Goal: Task Accomplishment & Management: Complete application form

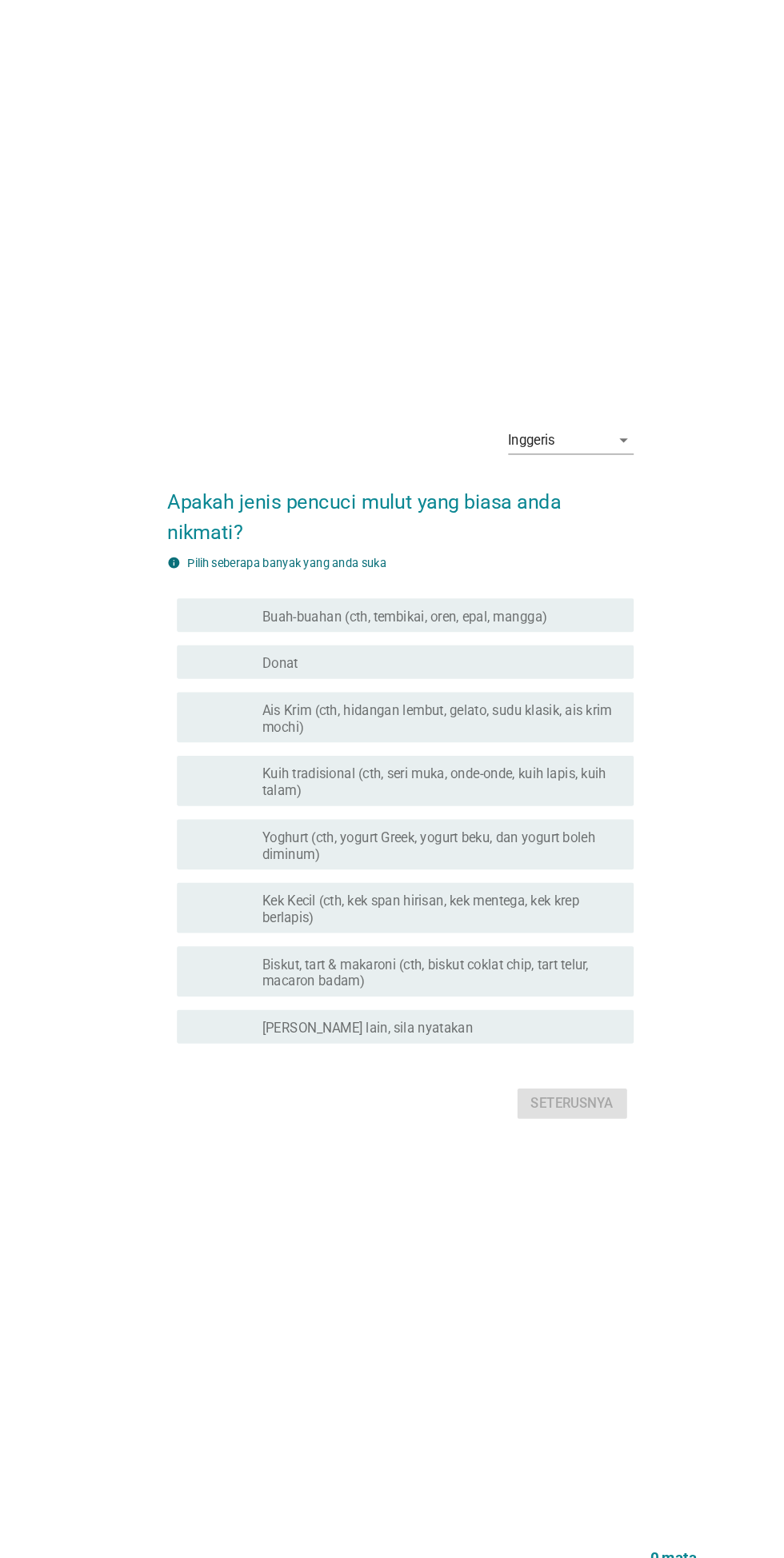
scroll to position [4, 0]
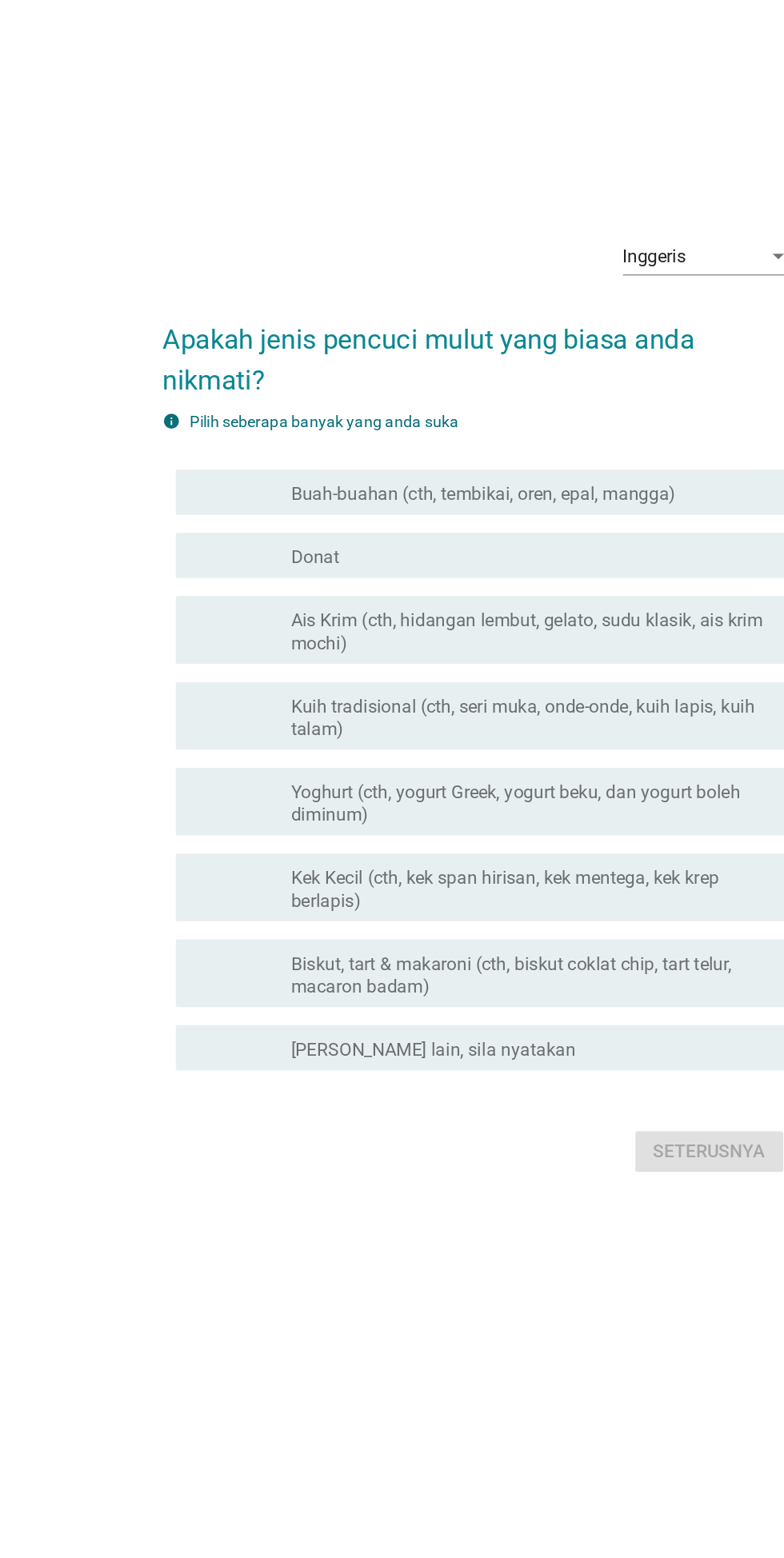
click at [515, 475] on div "Inggeris arrow_drop_down" at bounding box center [555, 461] width 120 height 25
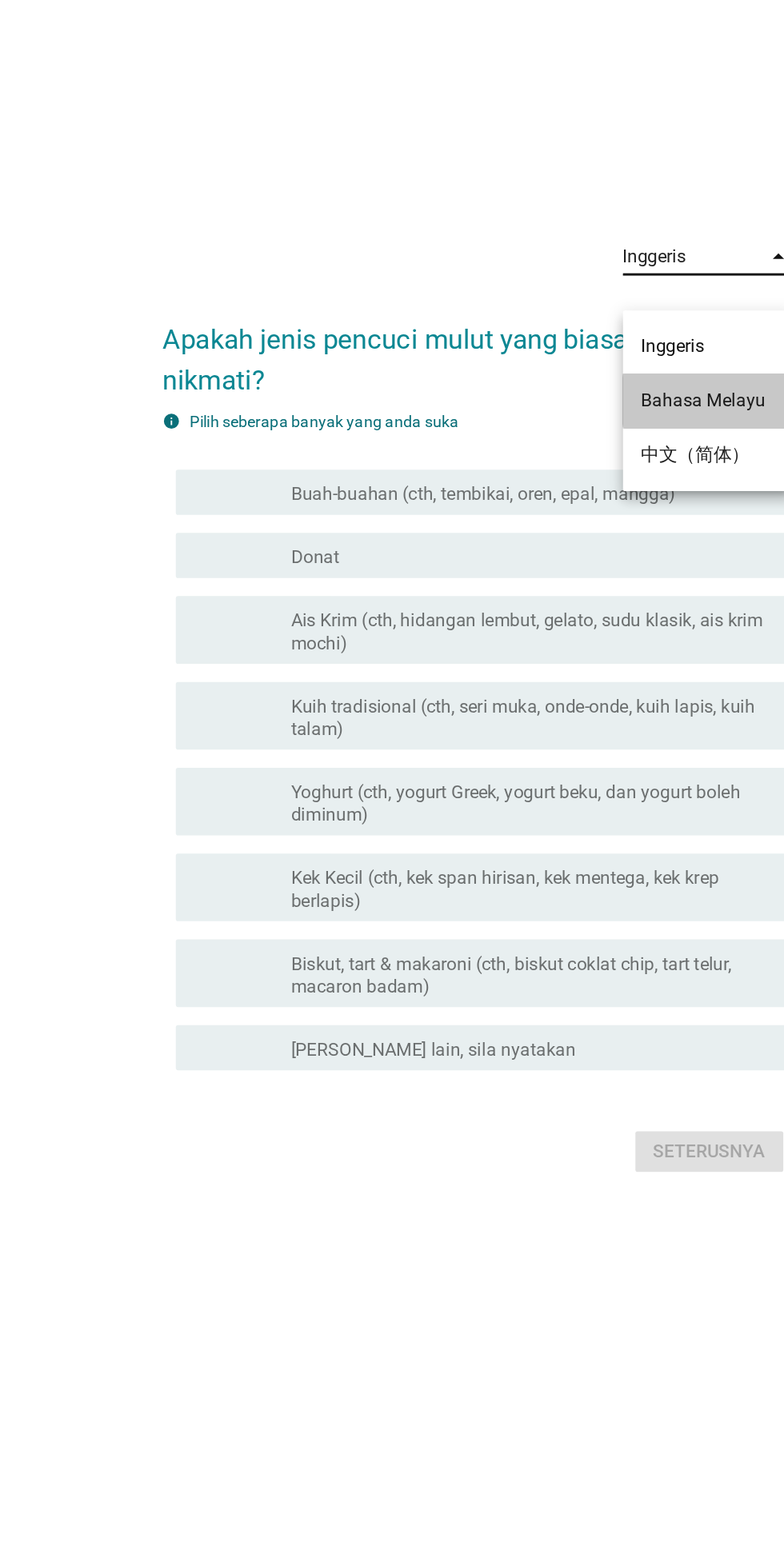
click at [509, 569] on font "Bahasa Melayu" at bounding box center [551, 564] width 88 height 16
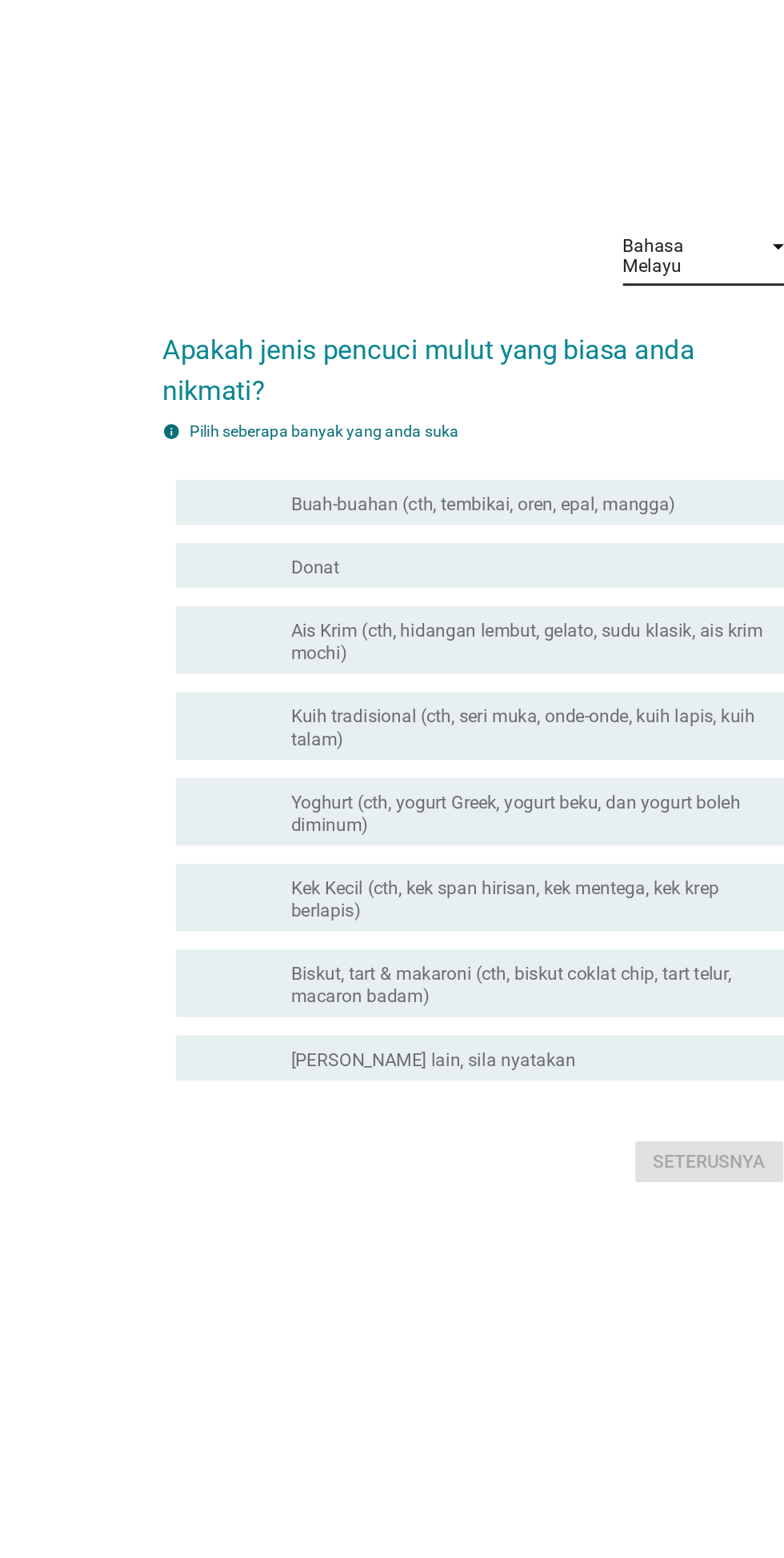
scroll to position [0, 0]
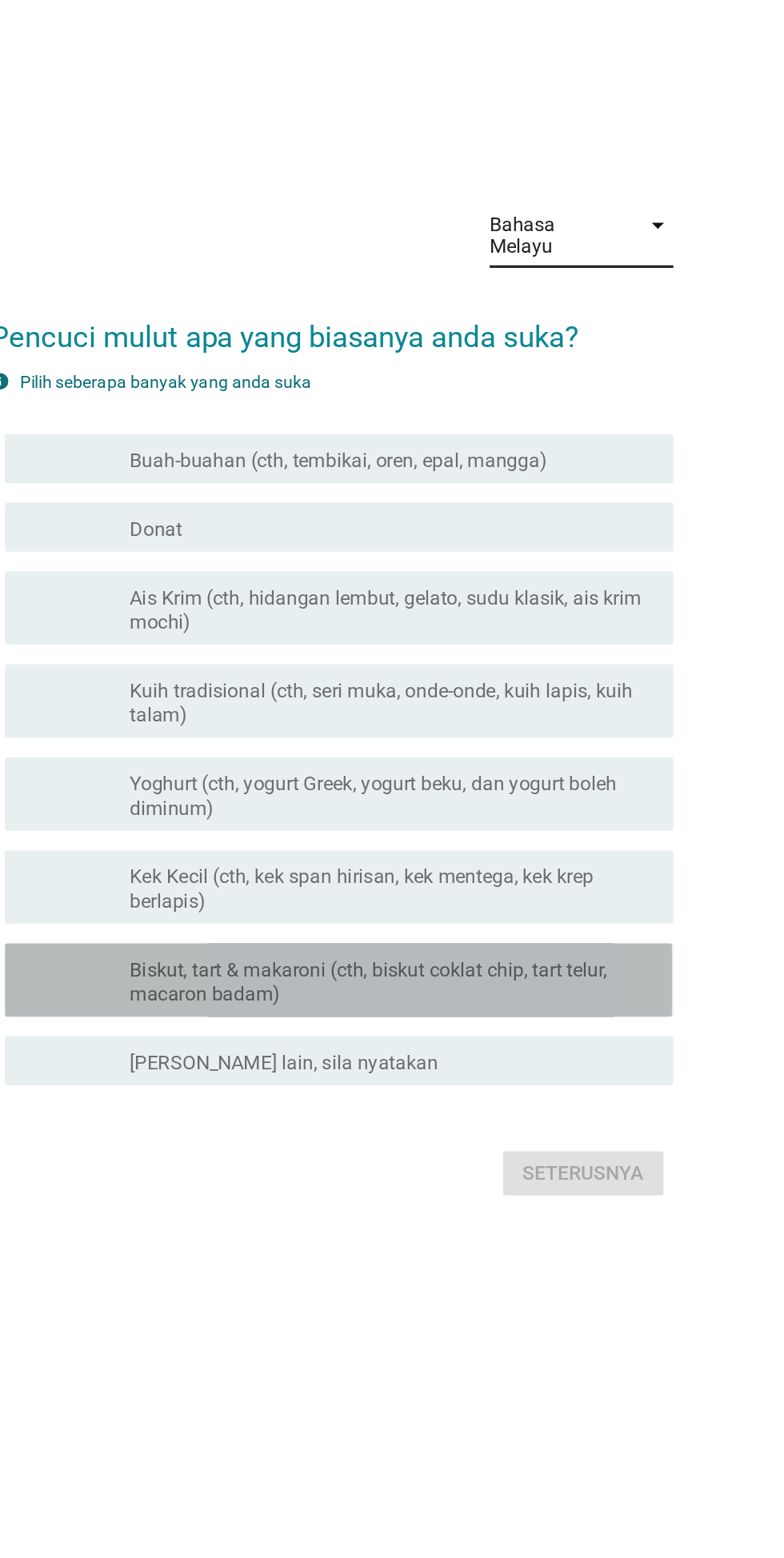
click at [264, 983] on font "Biskut, tart & makaroni (cth, biskut coklat chip, tart telur, macaron badam)" at bounding box center [415, 968] width 311 height 31
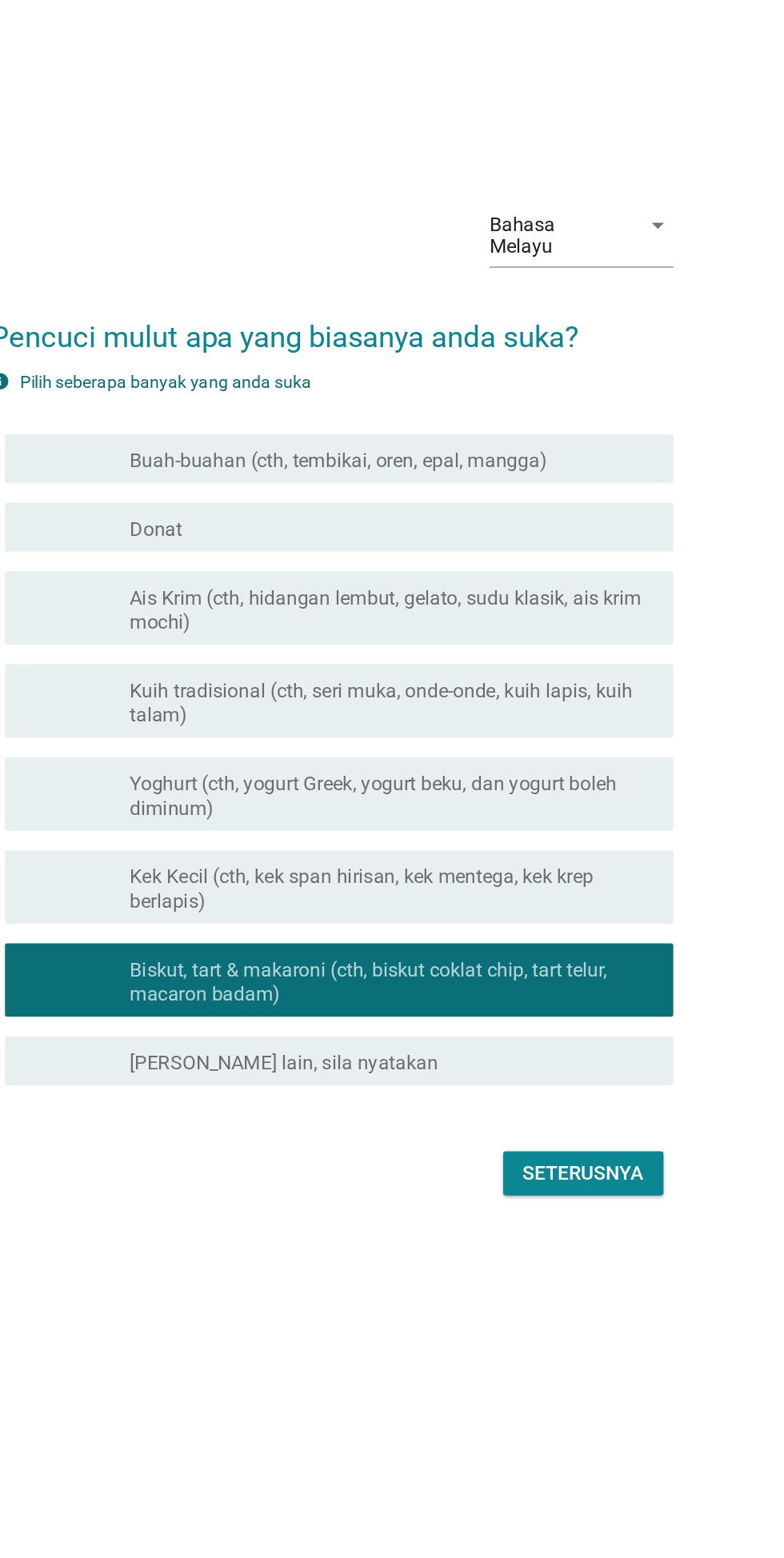
click at [274, 861] on font "Yoghurt (cth, yogurt Greek, yogurt beku, dan yogurt boleh diminum)" at bounding box center [419, 845] width 318 height 31
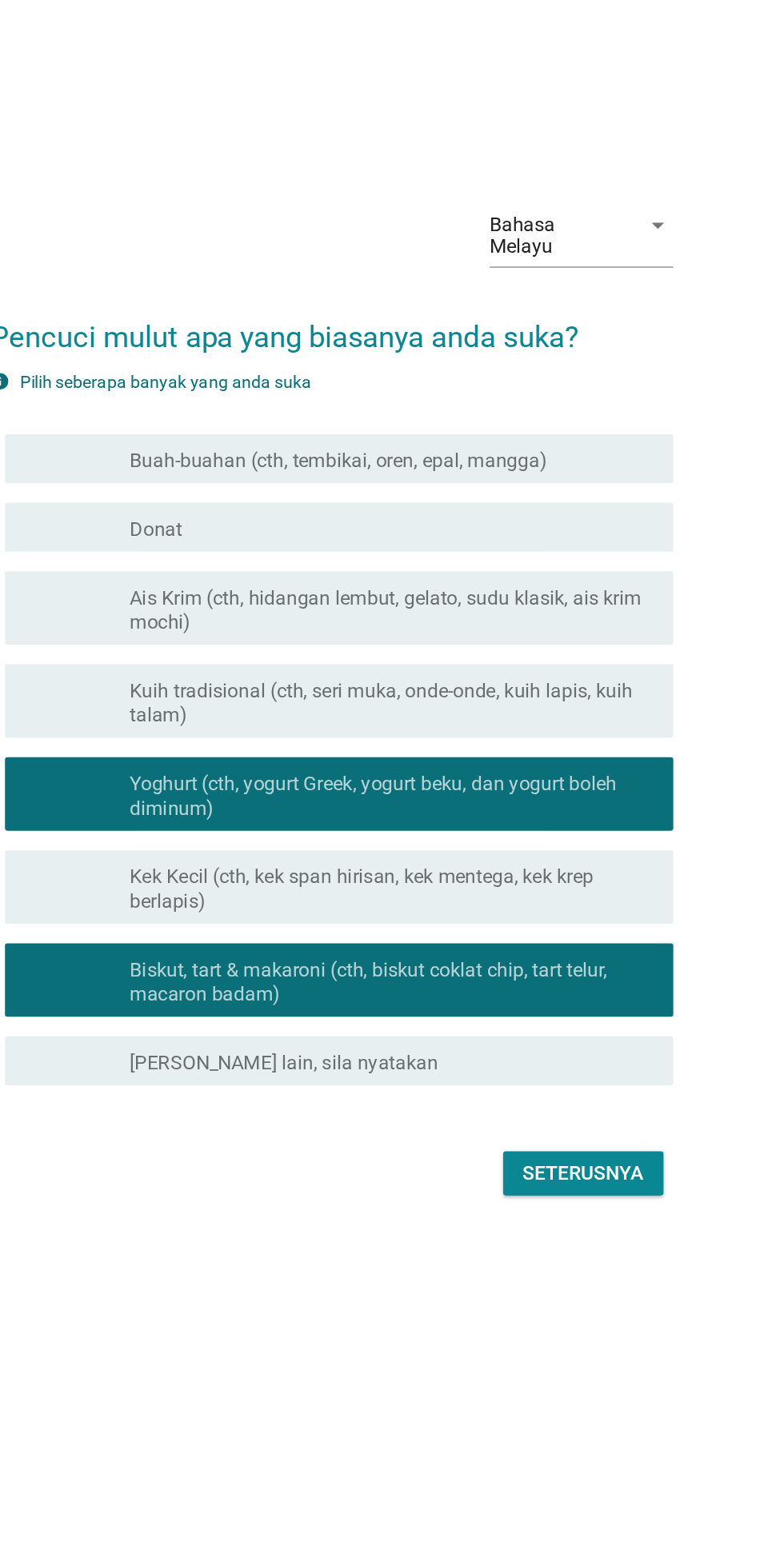
click at [240, 793] on font "semak" at bounding box center [239, 784] width 96 height 19
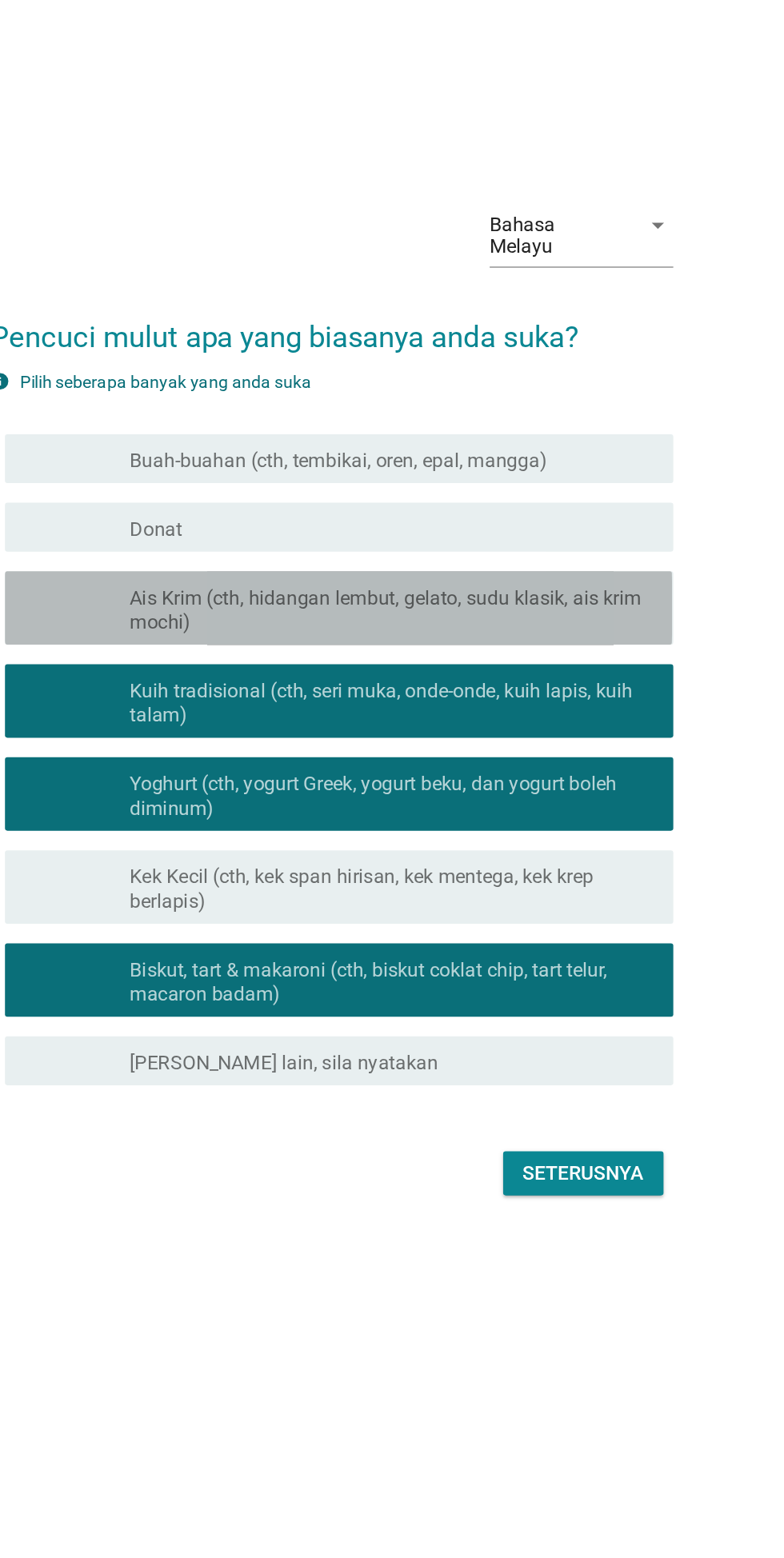
click at [274, 740] on font "Ais Krim (cth, hidangan lembut, gelato, sudu klasik, ais krim mochi)" at bounding box center [427, 724] width 334 height 31
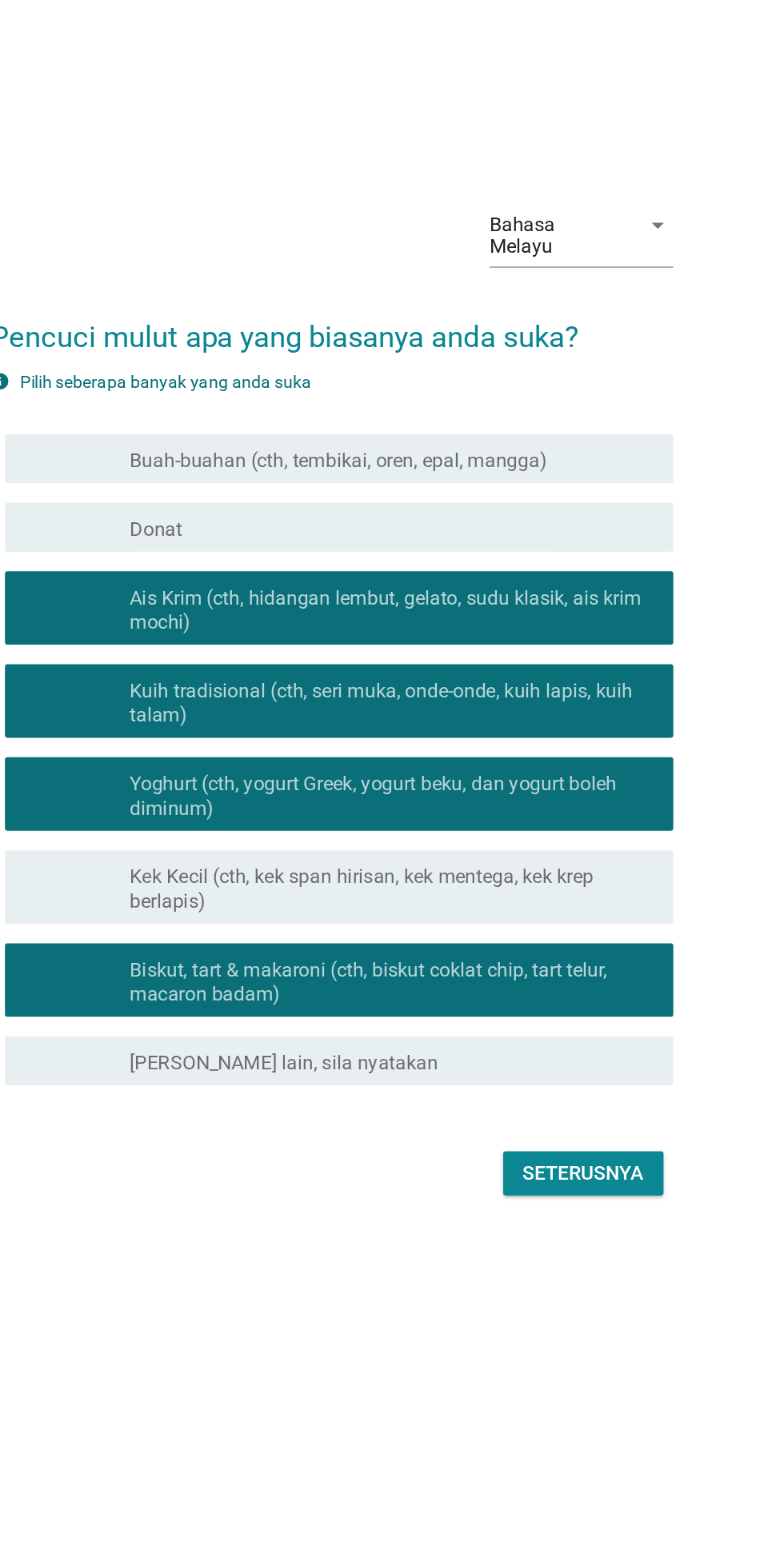
click at [260, 677] on div at bounding box center [260, 672] width 1 height 10
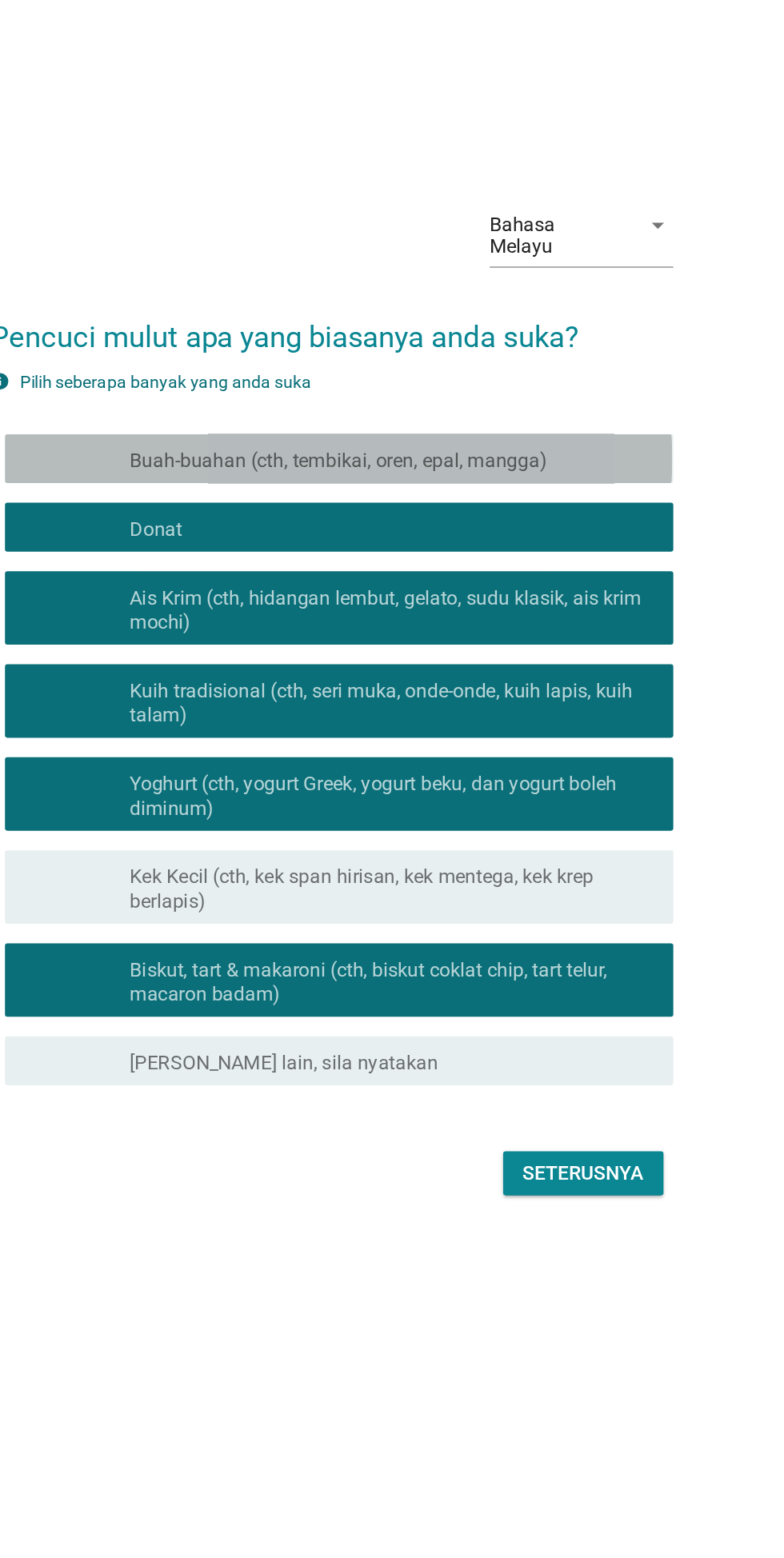
click at [261, 634] on font "Buah-buahan (cth, tembikai, oren, epal, mangga)" at bounding box center [396, 627] width 273 height 16
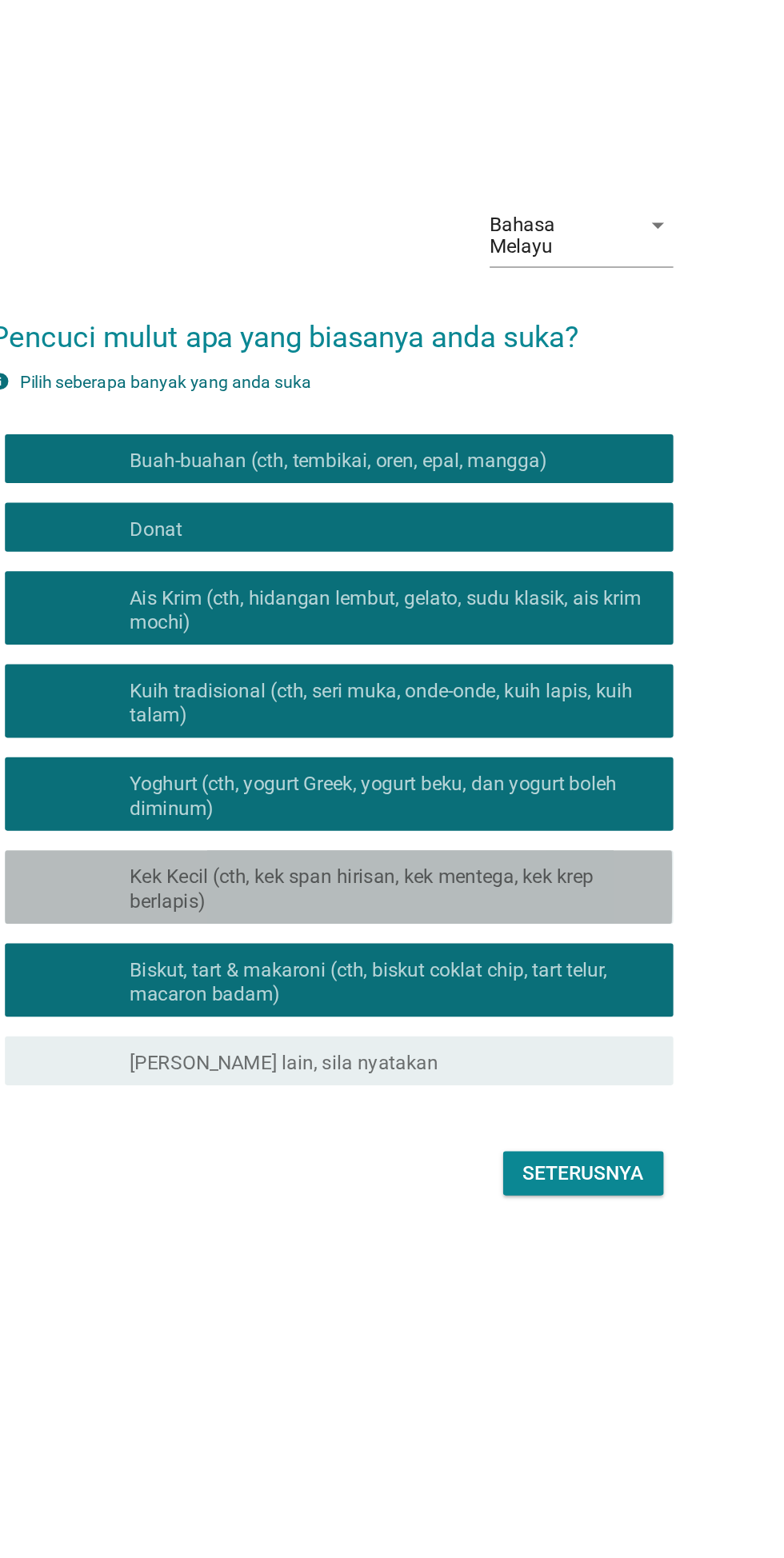
click at [264, 922] on font "Kek Kecil (cth, kek span hirisan, kek mentega, kek krep berlapis)" at bounding box center [411, 907] width 303 height 31
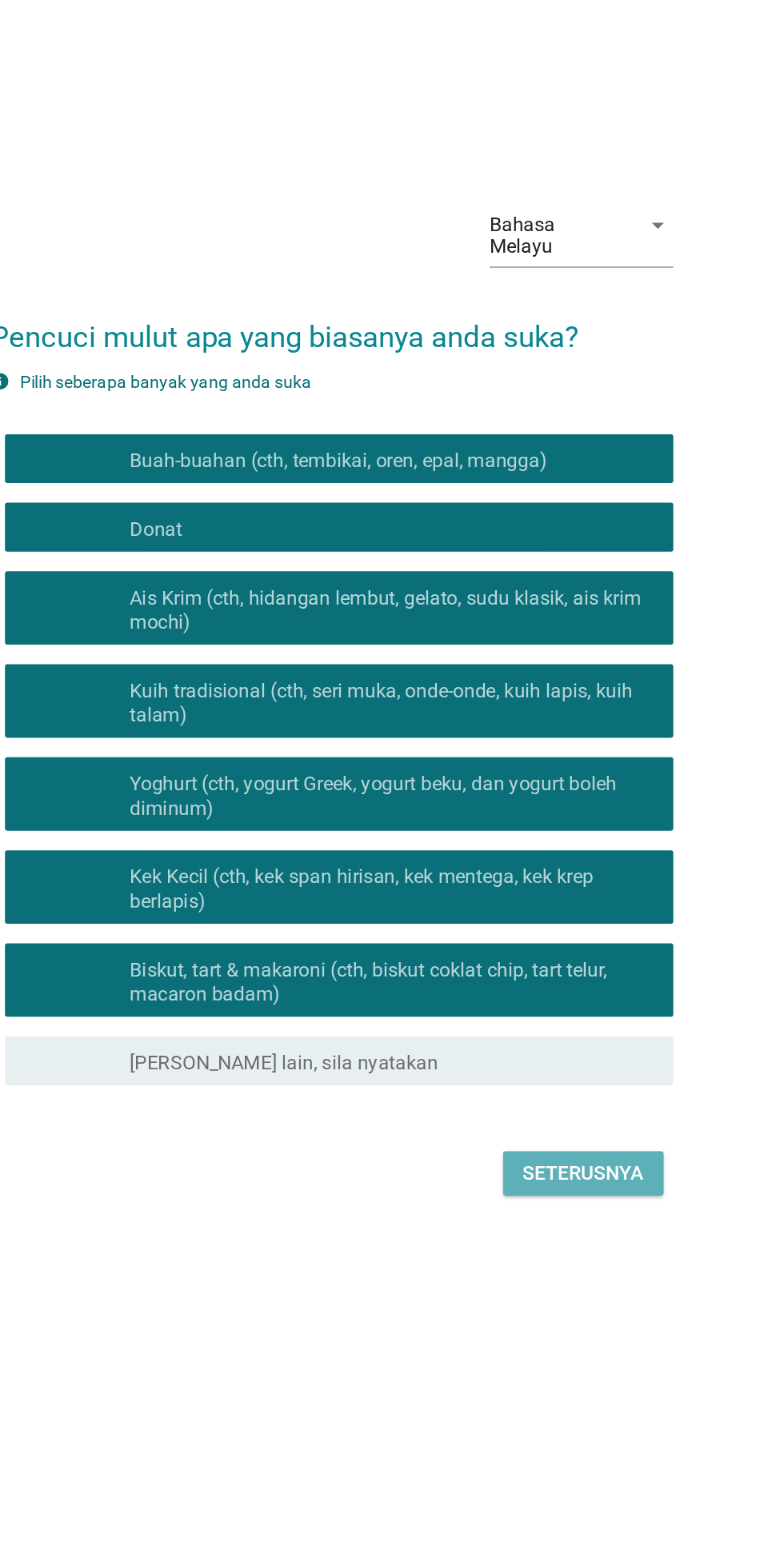
click at [580, 1102] on font "Seterusnya" at bounding box center [556, 1093] width 80 height 19
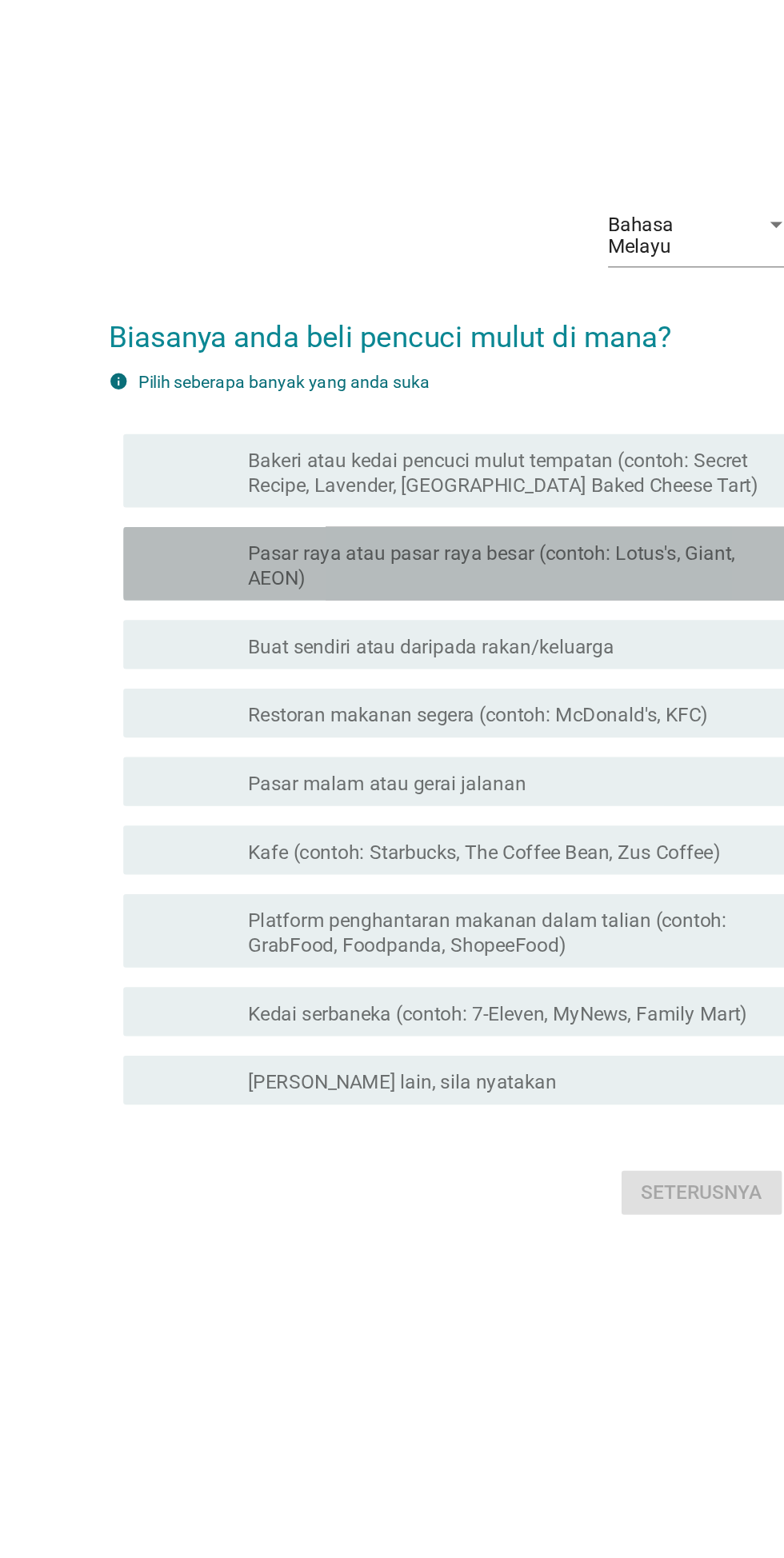
click at [227, 698] on font "semak" at bounding box center [239, 688] width 96 height 19
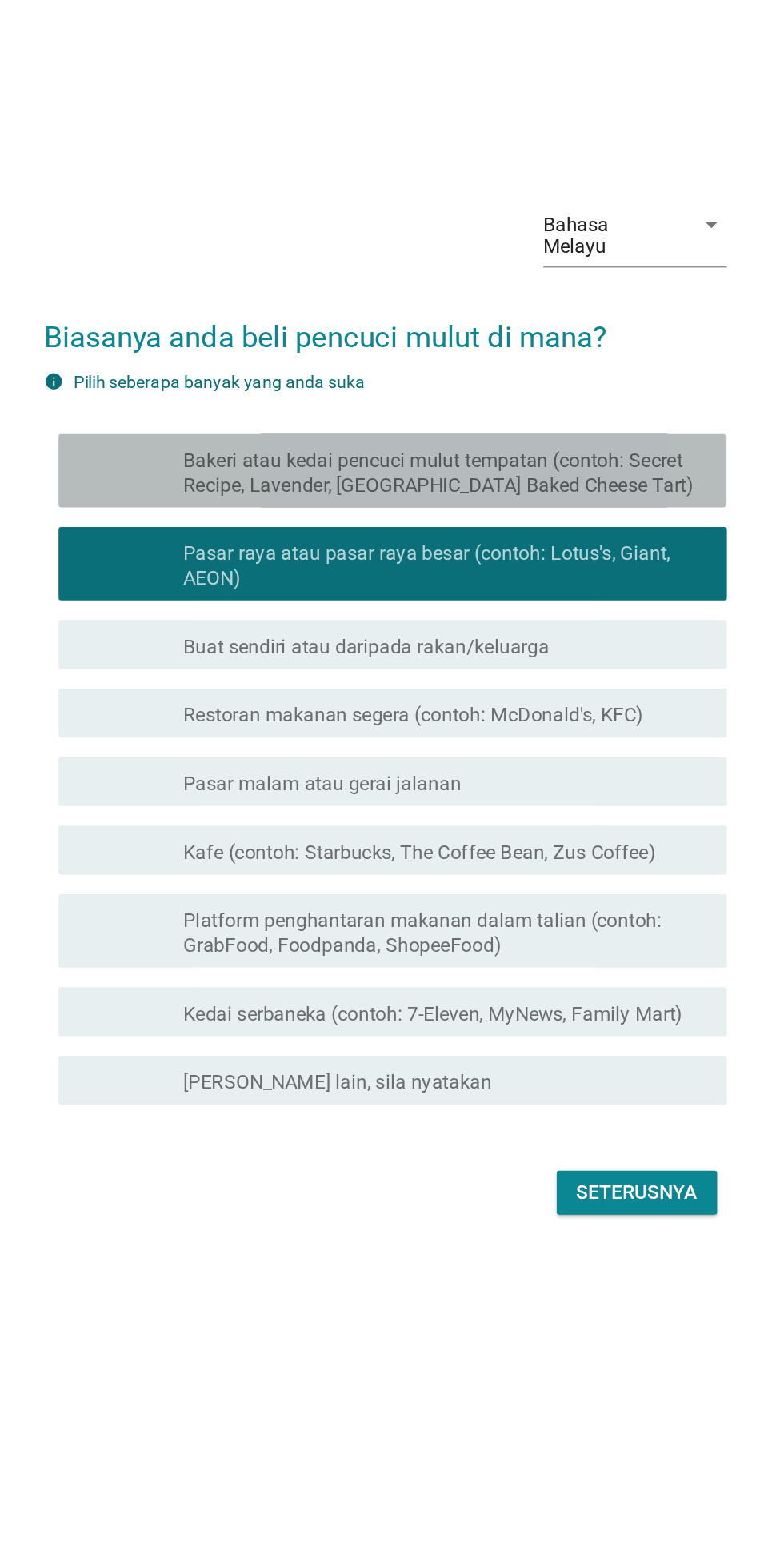
click at [212, 645] on icon "semak" at bounding box center [239, 627] width 96 height 35
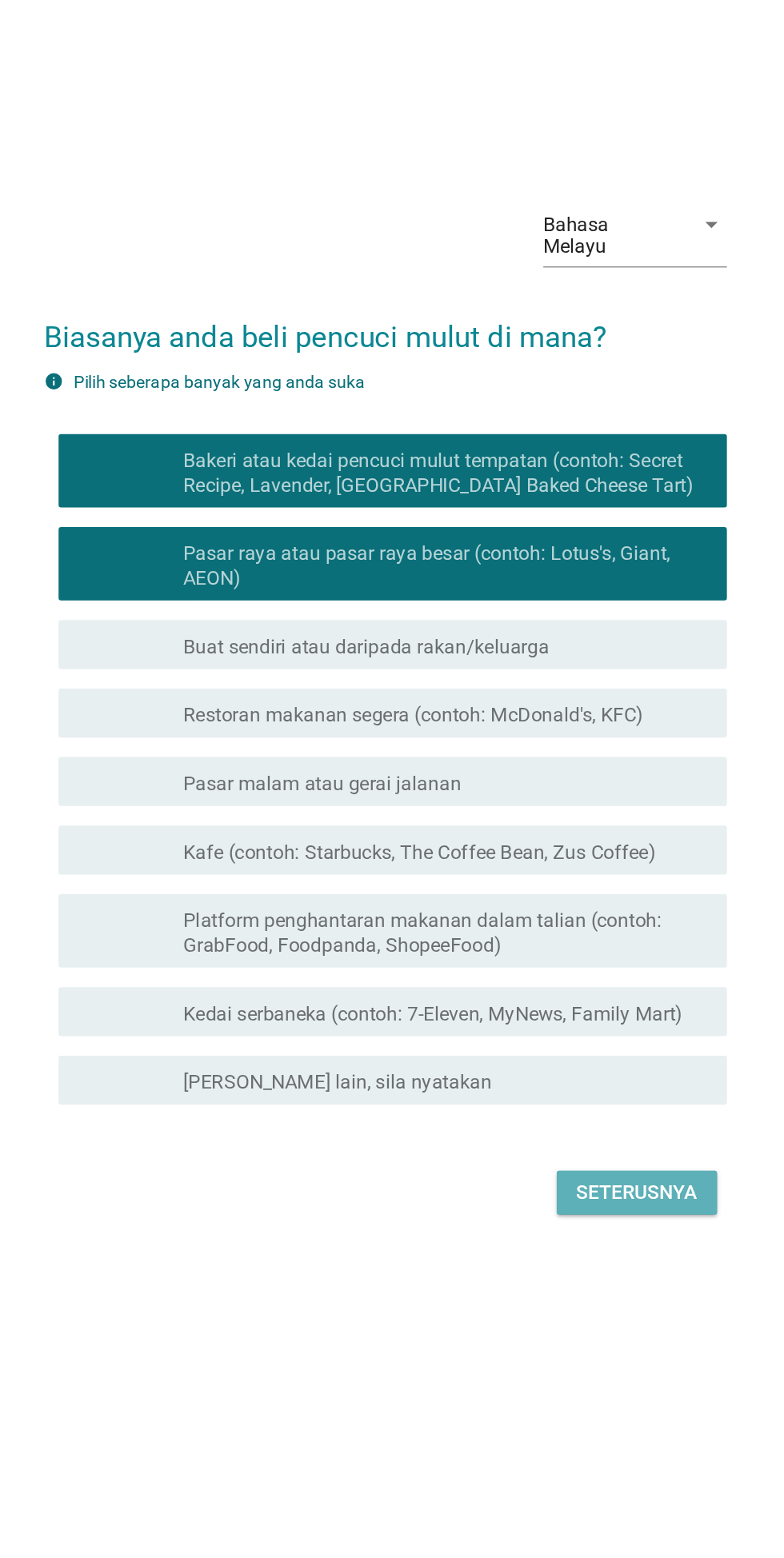
click at [562, 1109] on font "Seterusnya" at bounding box center [556, 1099] width 80 height 19
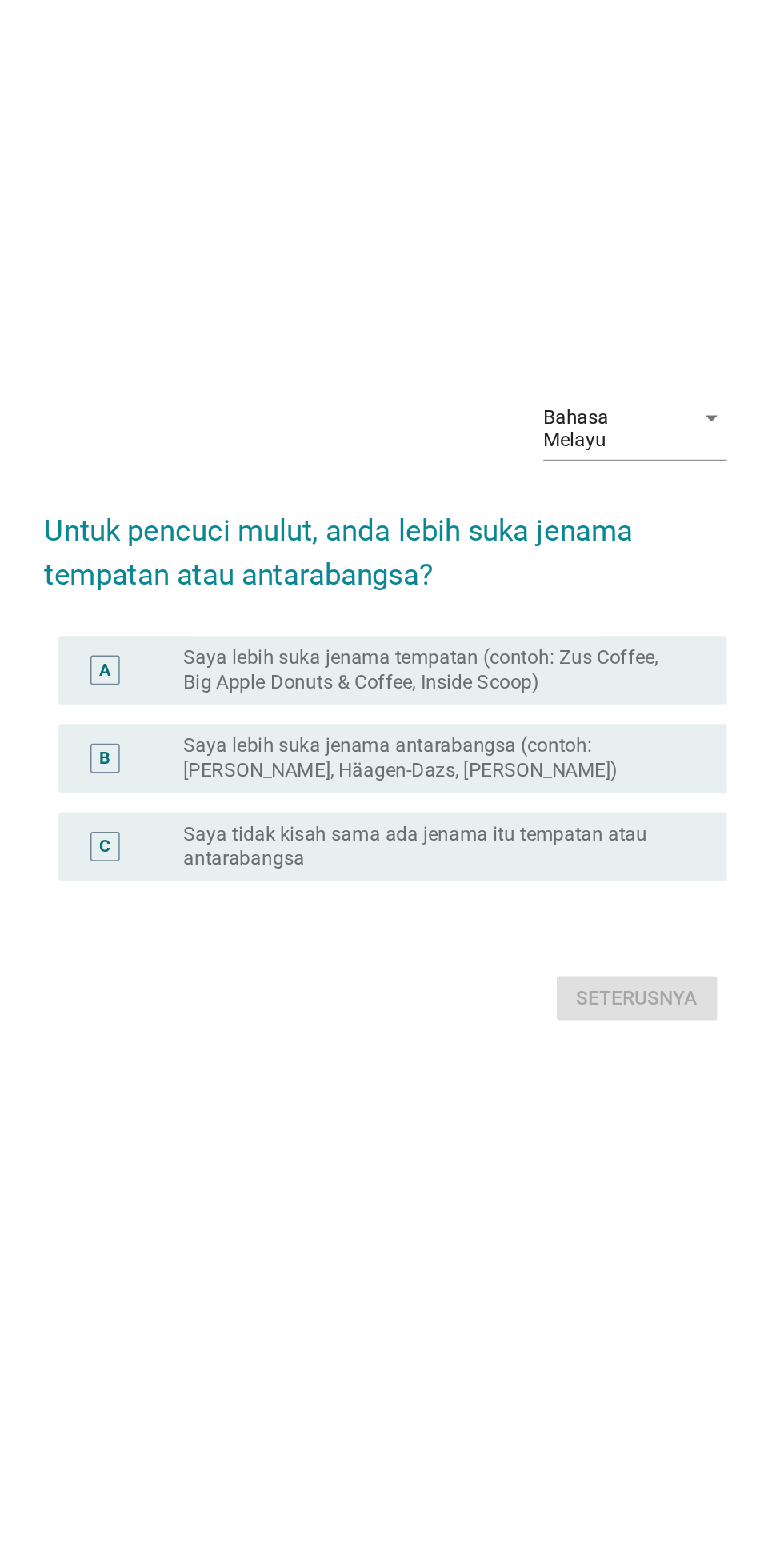
scroll to position [126, 0]
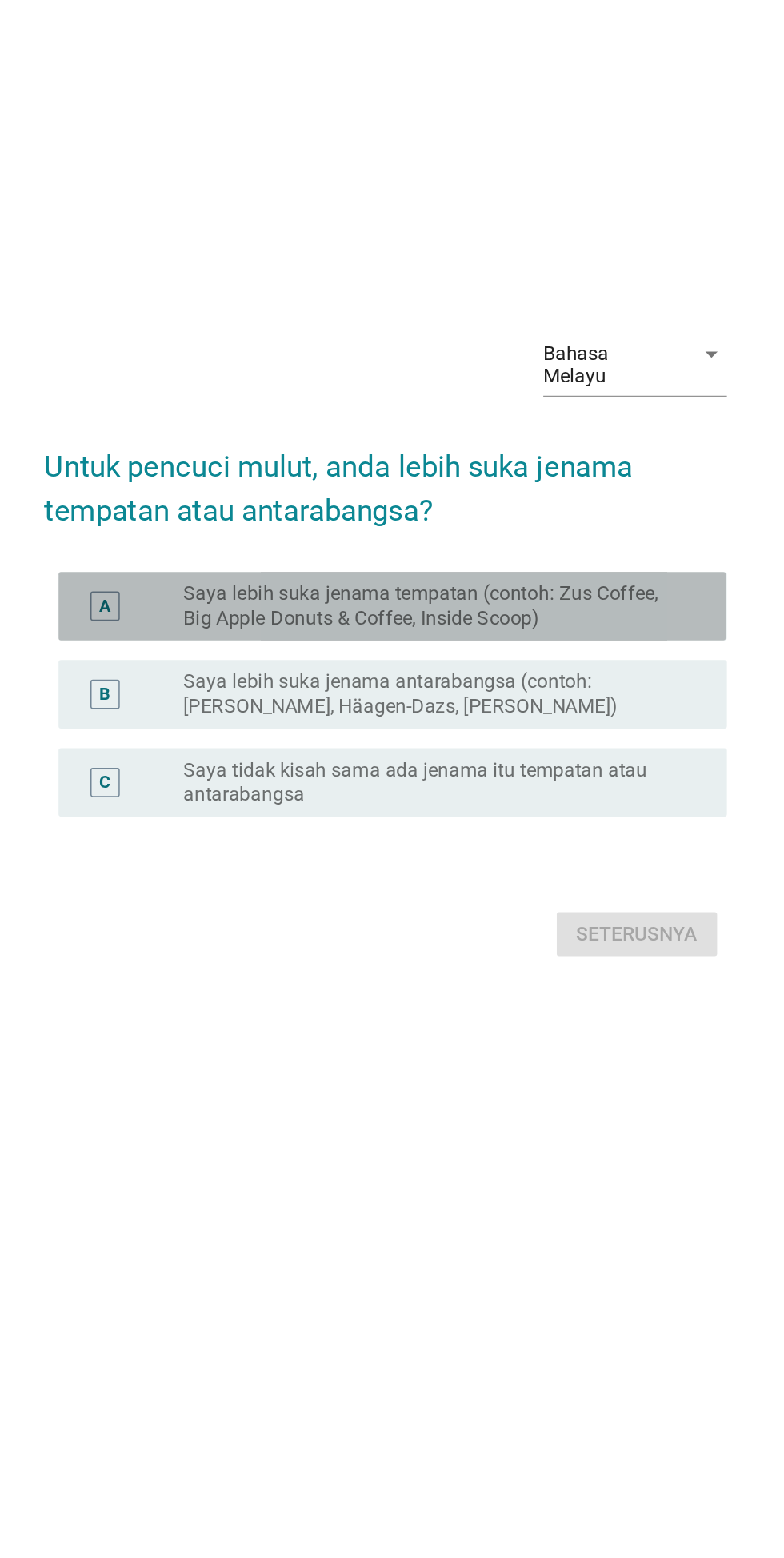
click at [205, 708] on div "A" at bounding box center [208, 715] width 7 height 17
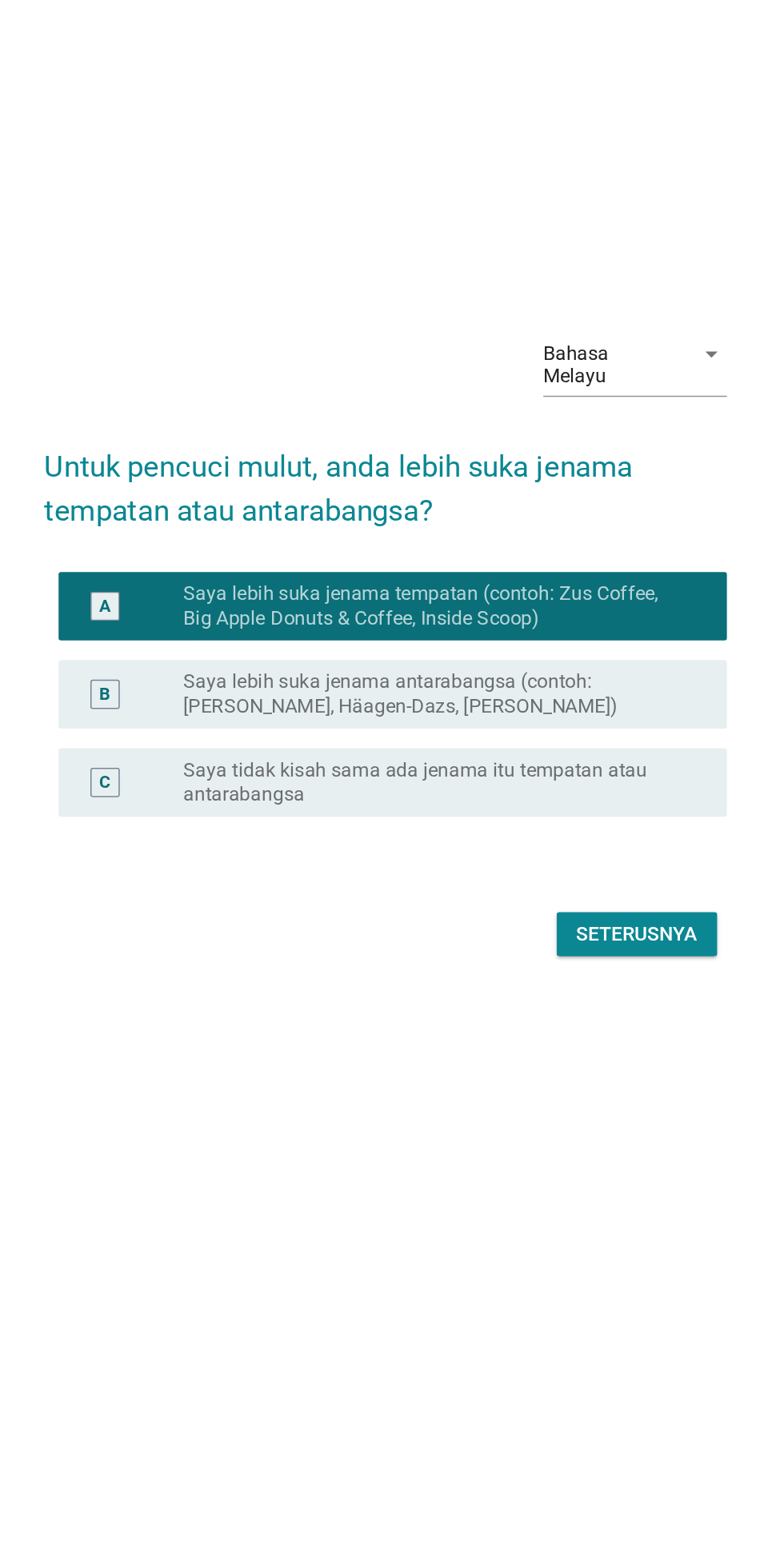
click at [229, 757] on div "B" at bounding box center [225, 773] width 69 height 32
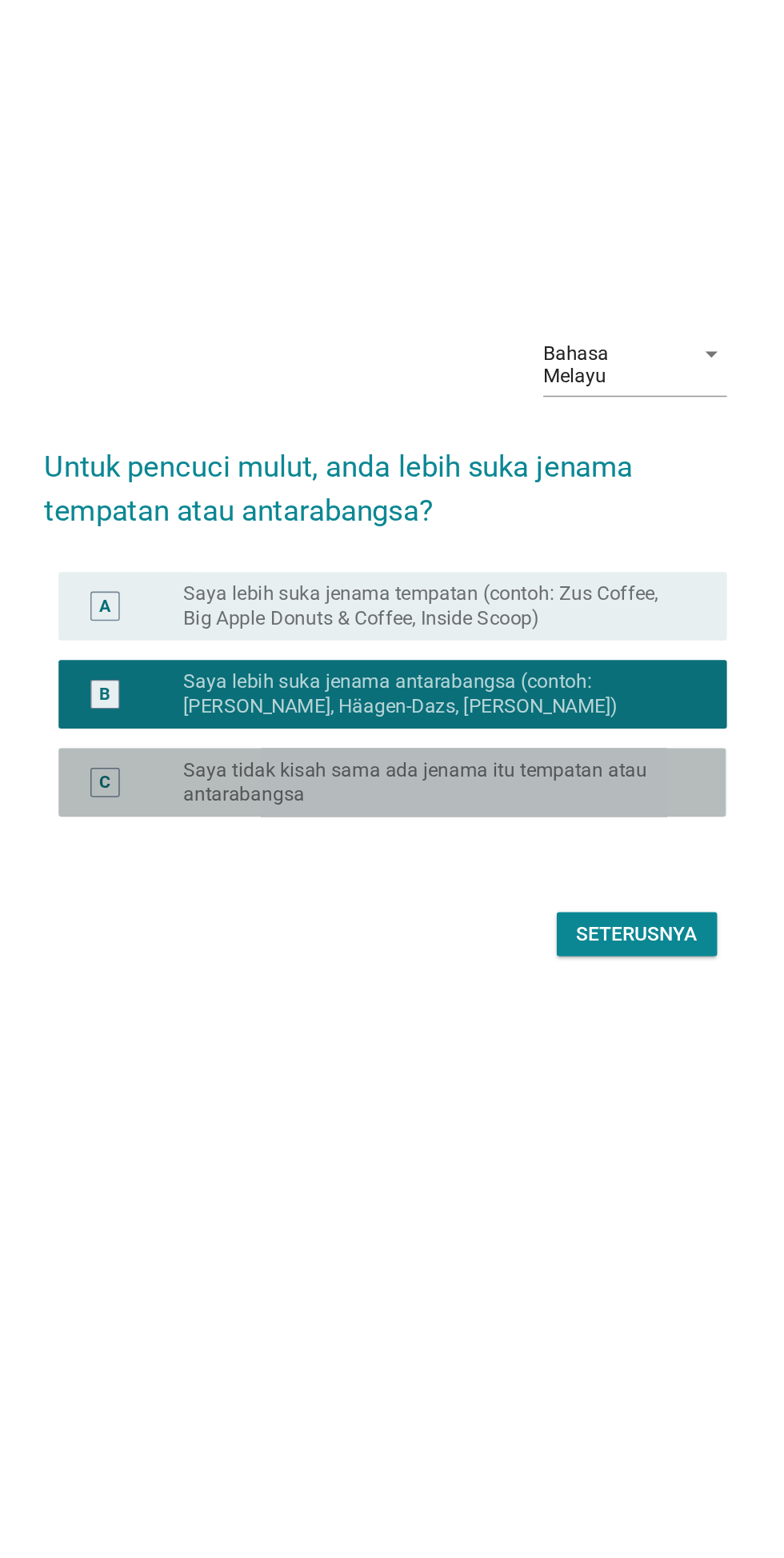
click at [244, 815] on div "C" at bounding box center [225, 831] width 69 height 32
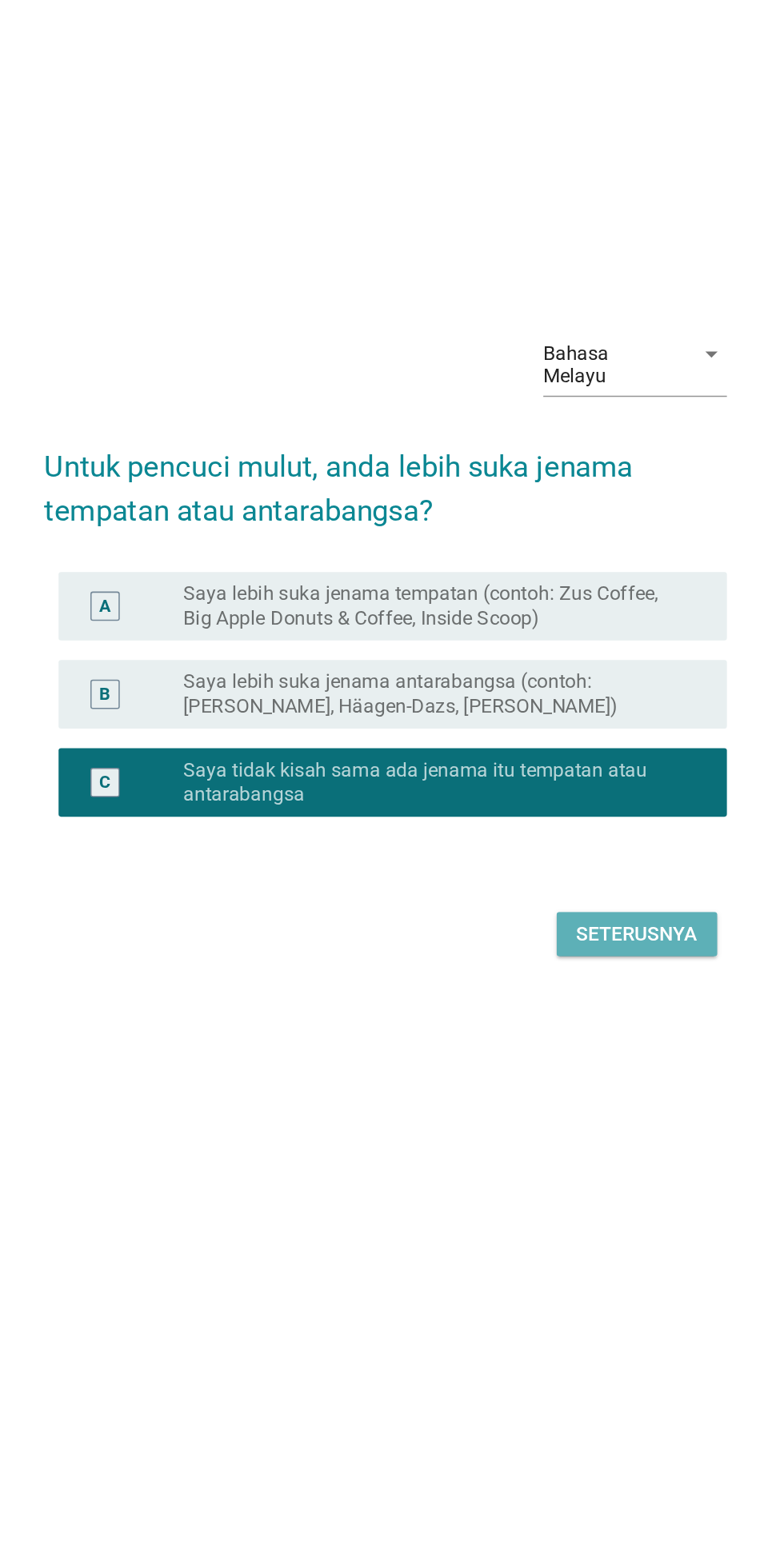
click at [597, 915] on button "Seterusnya" at bounding box center [556, 930] width 105 height 29
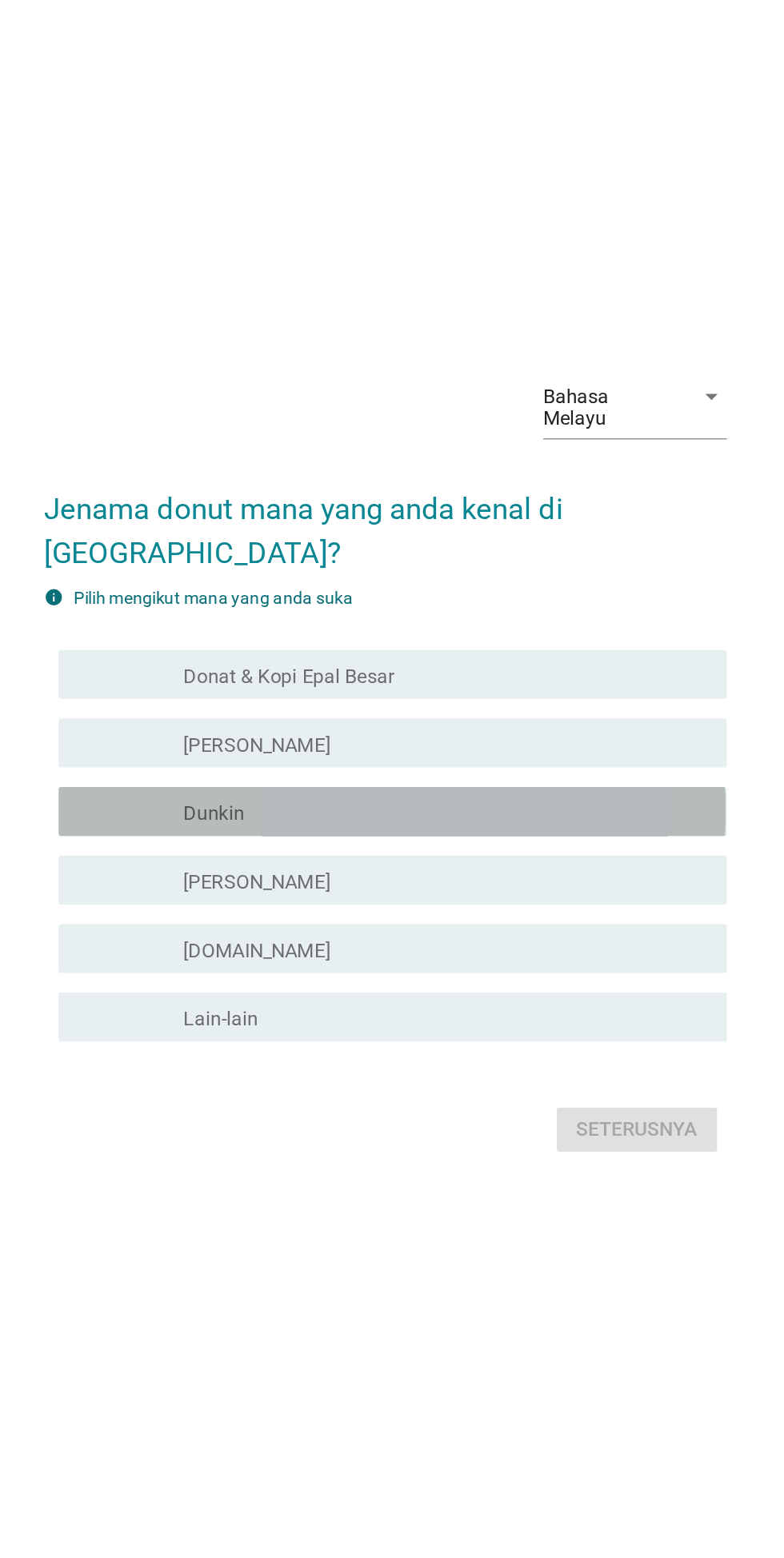
click at [222, 830] on div "semak kotak_kotak_garis_kosong Dunkin" at bounding box center [396, 813] width 436 height 32
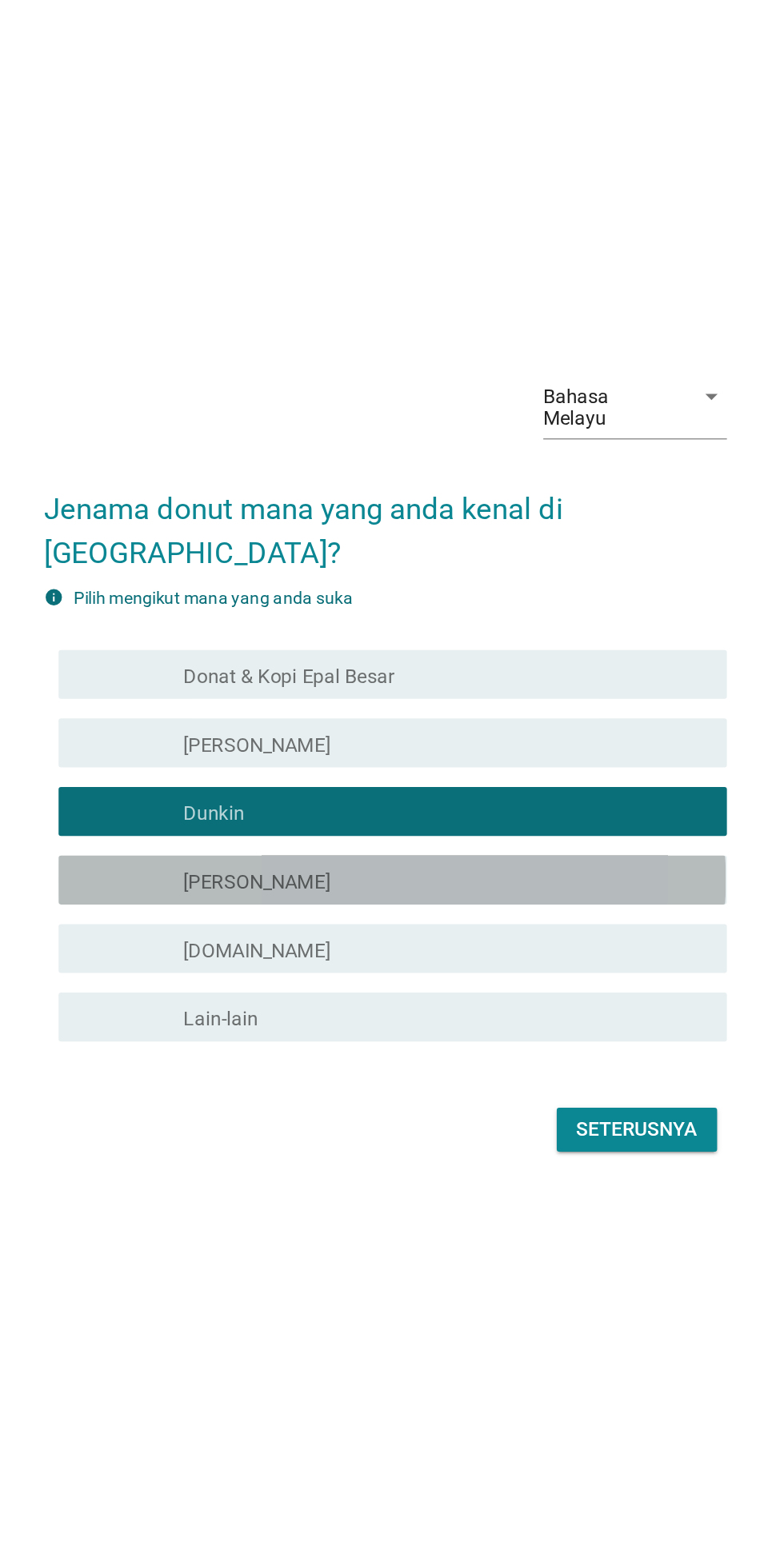
click at [205, 875] on div "semak kotak_kotak_garis_kosong [PERSON_NAME]" at bounding box center [396, 858] width 436 height 32
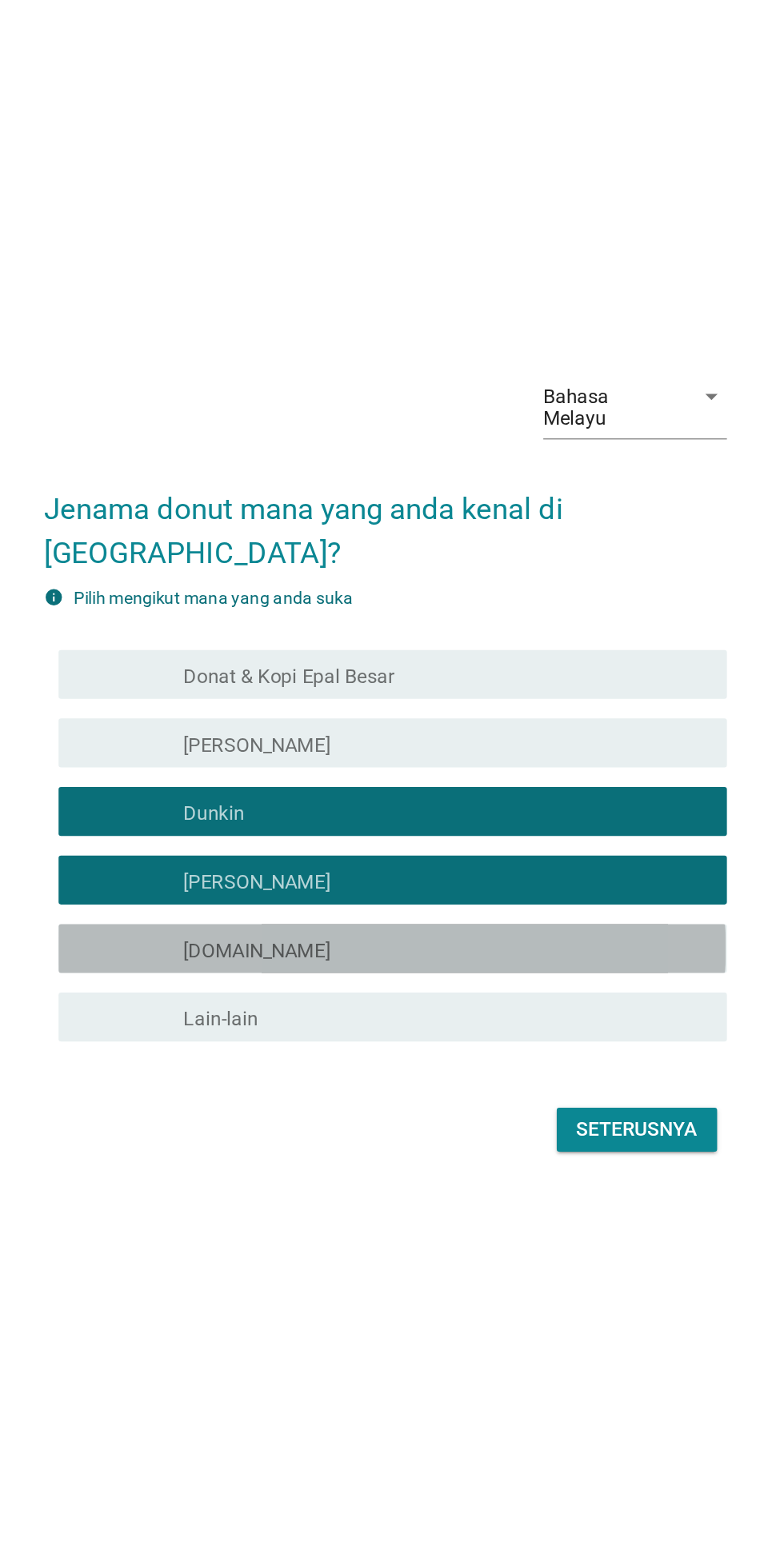
click at [220, 920] on div "semak kotak_kotak_garis_kosong [DOMAIN_NAME]" at bounding box center [396, 904] width 436 height 32
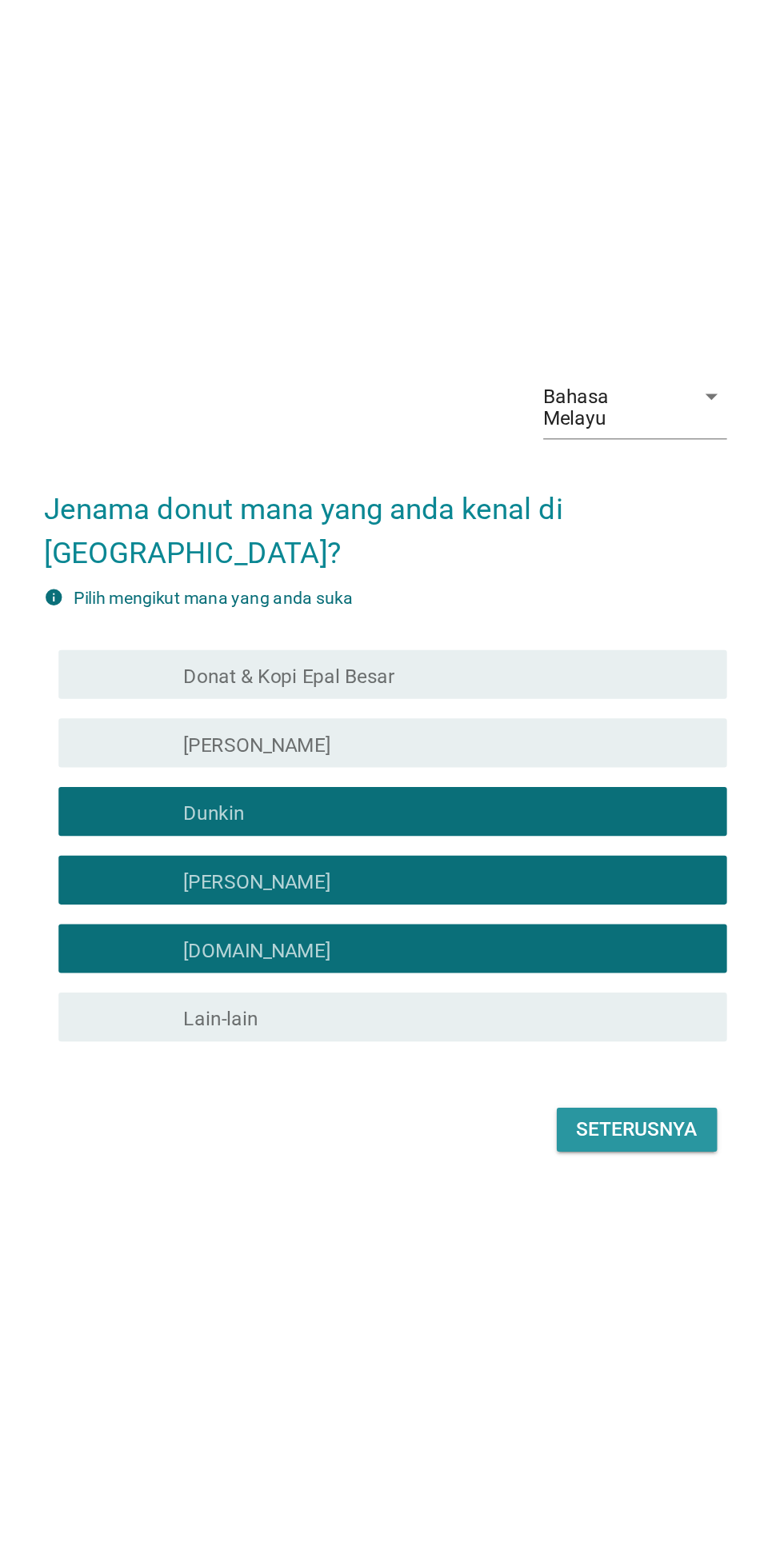
click at [570, 1029] on font "Seterusnya" at bounding box center [556, 1022] width 80 height 16
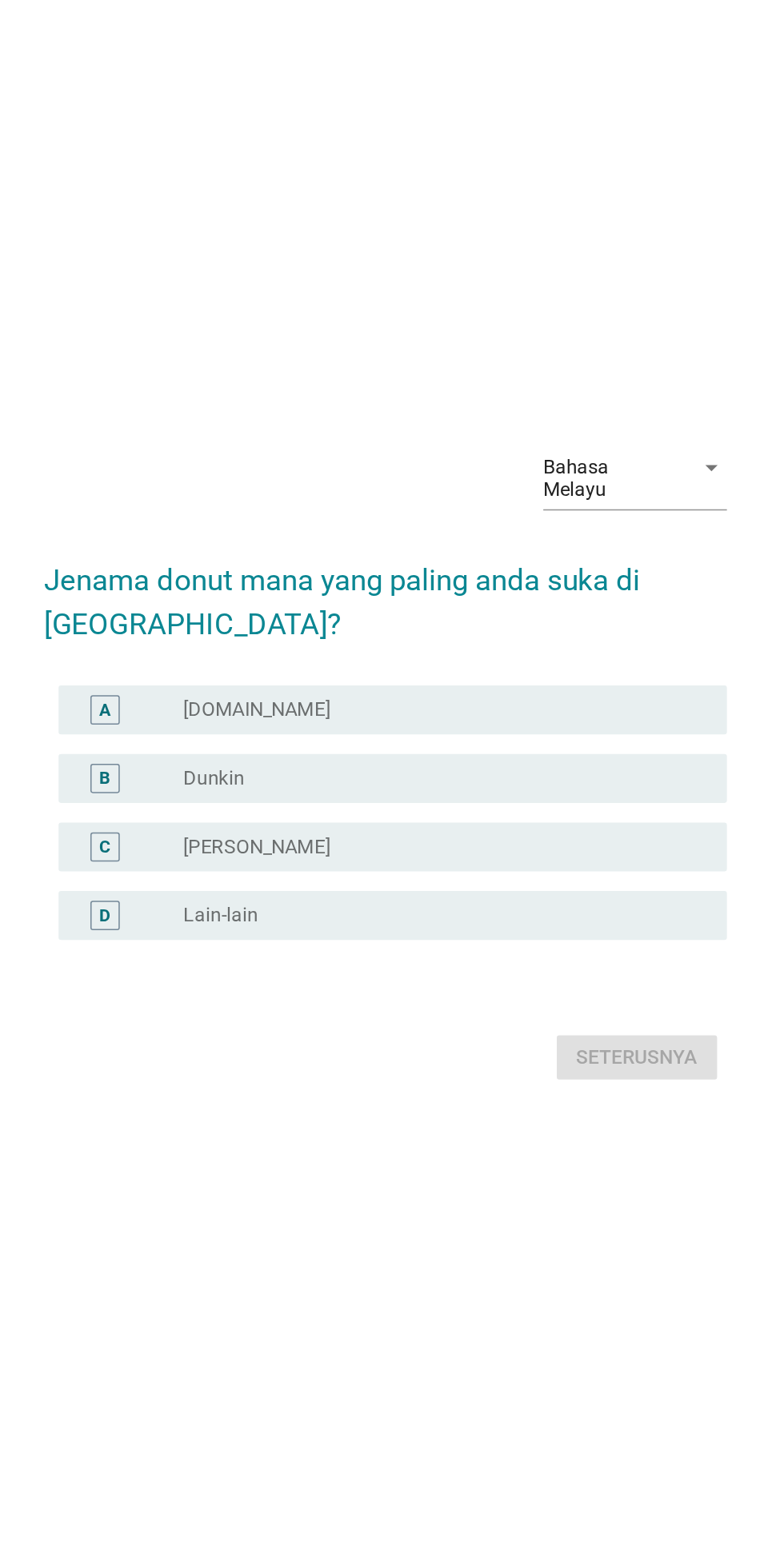
scroll to position [32, 0]
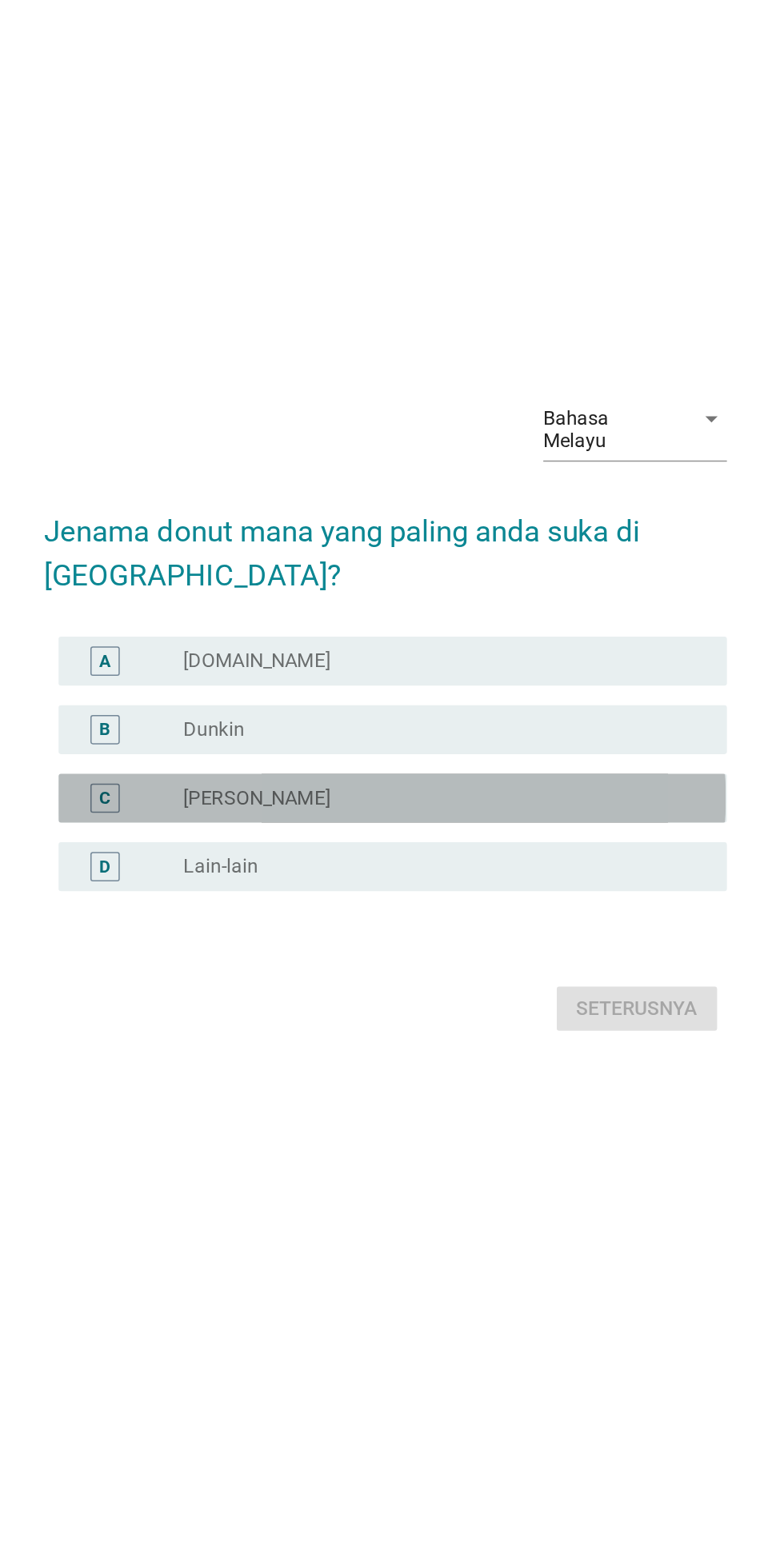
click at [207, 812] on font "C" at bounding box center [208, 805] width 7 height 13
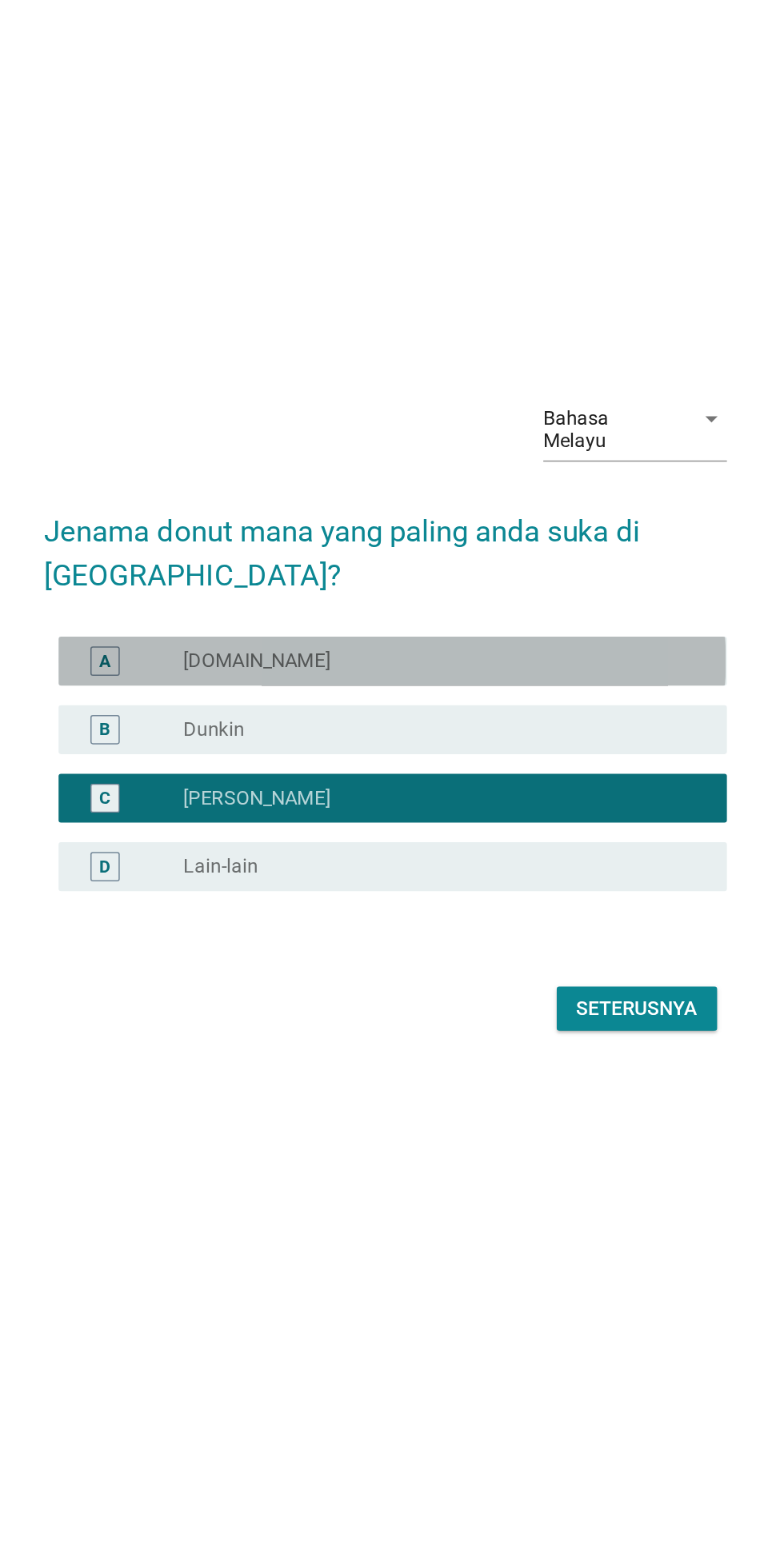
click at [210, 732] on div "A radio_button_unchecked [DOMAIN_NAME]" at bounding box center [396, 715] width 436 height 32
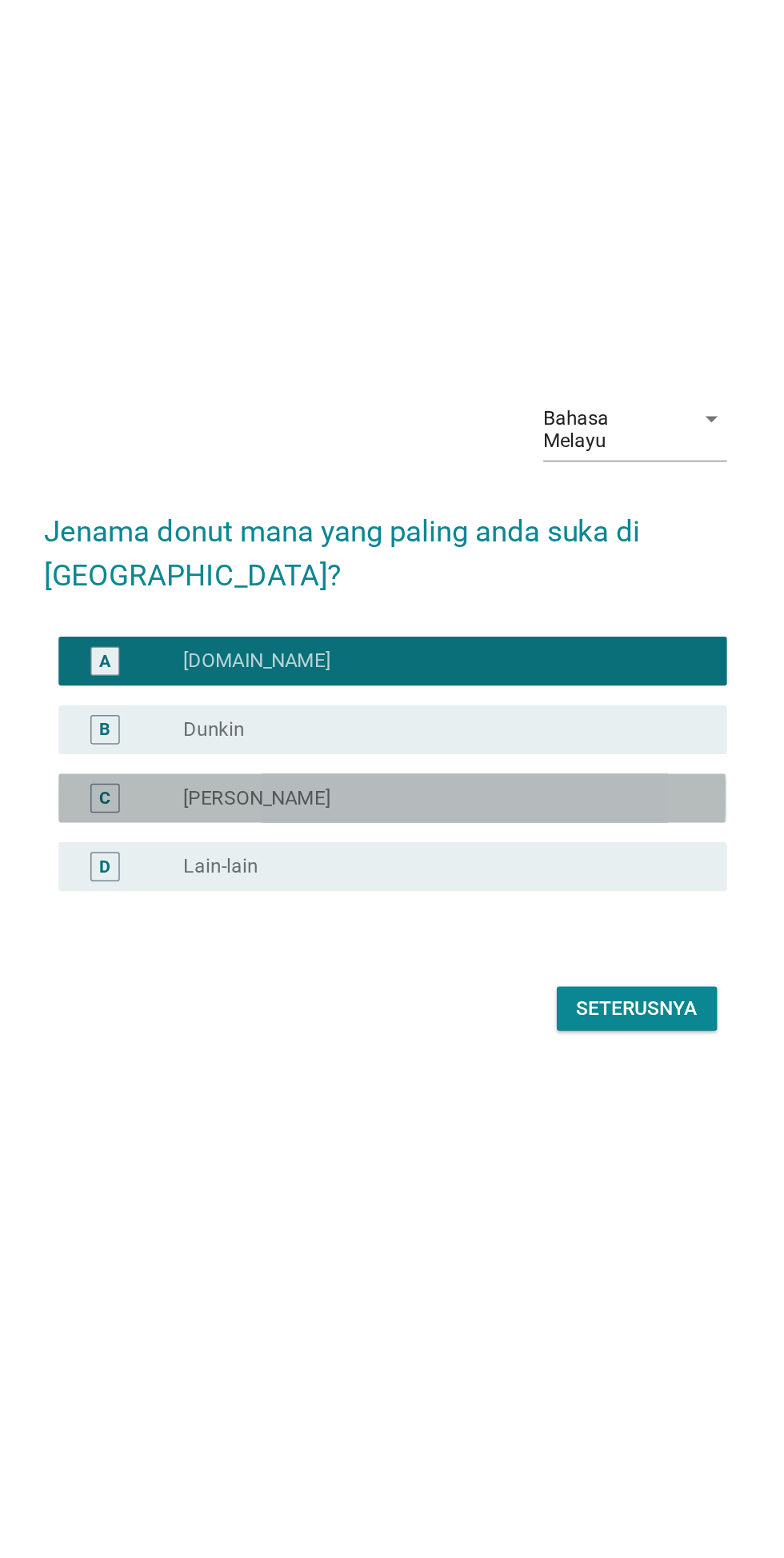
click at [197, 815] on div "C" at bounding box center [208, 806] width 34 height 19
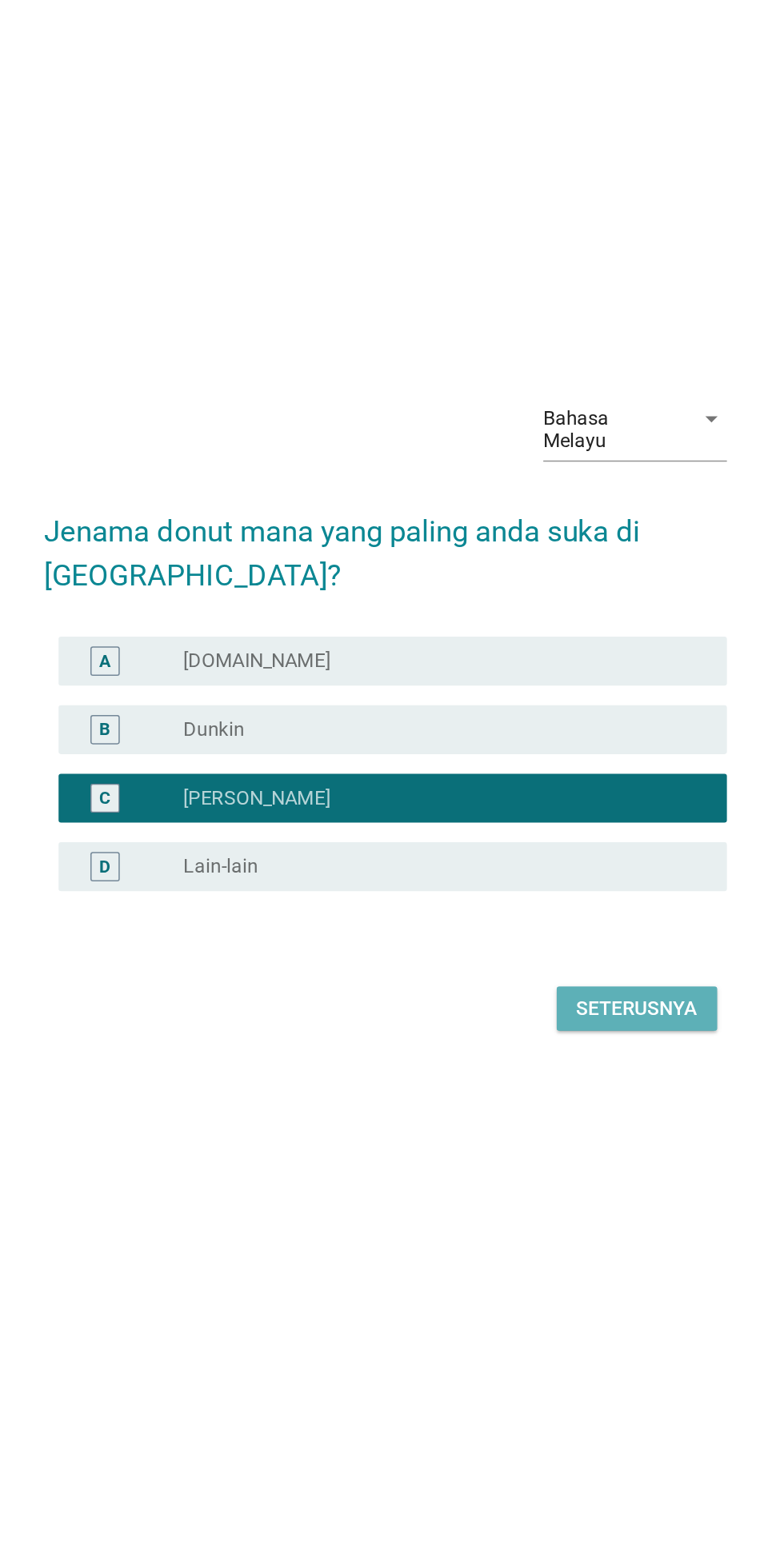
click at [587, 957] on button "Seterusnya" at bounding box center [556, 944] width 105 height 29
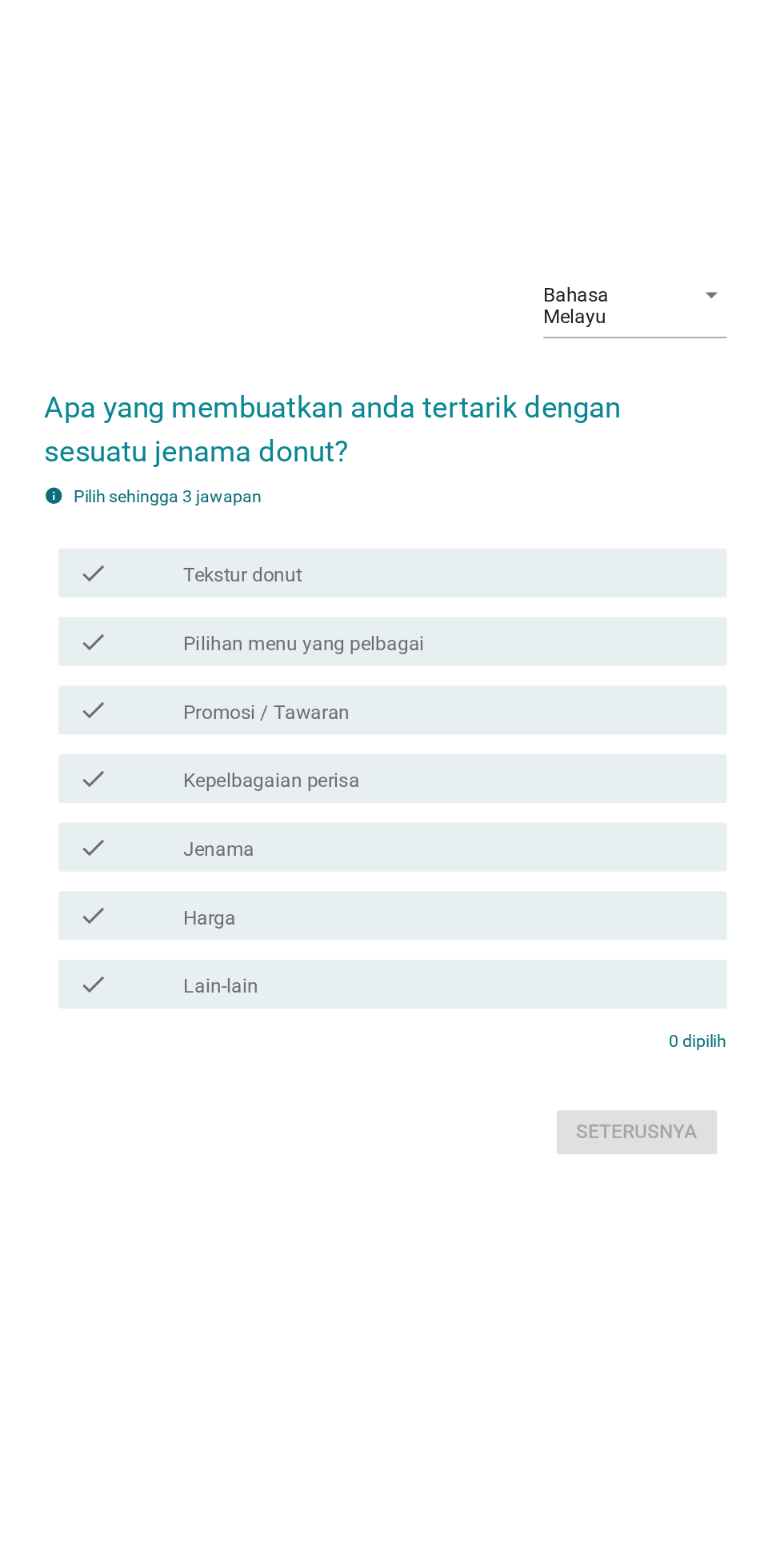
scroll to position [0, 0]
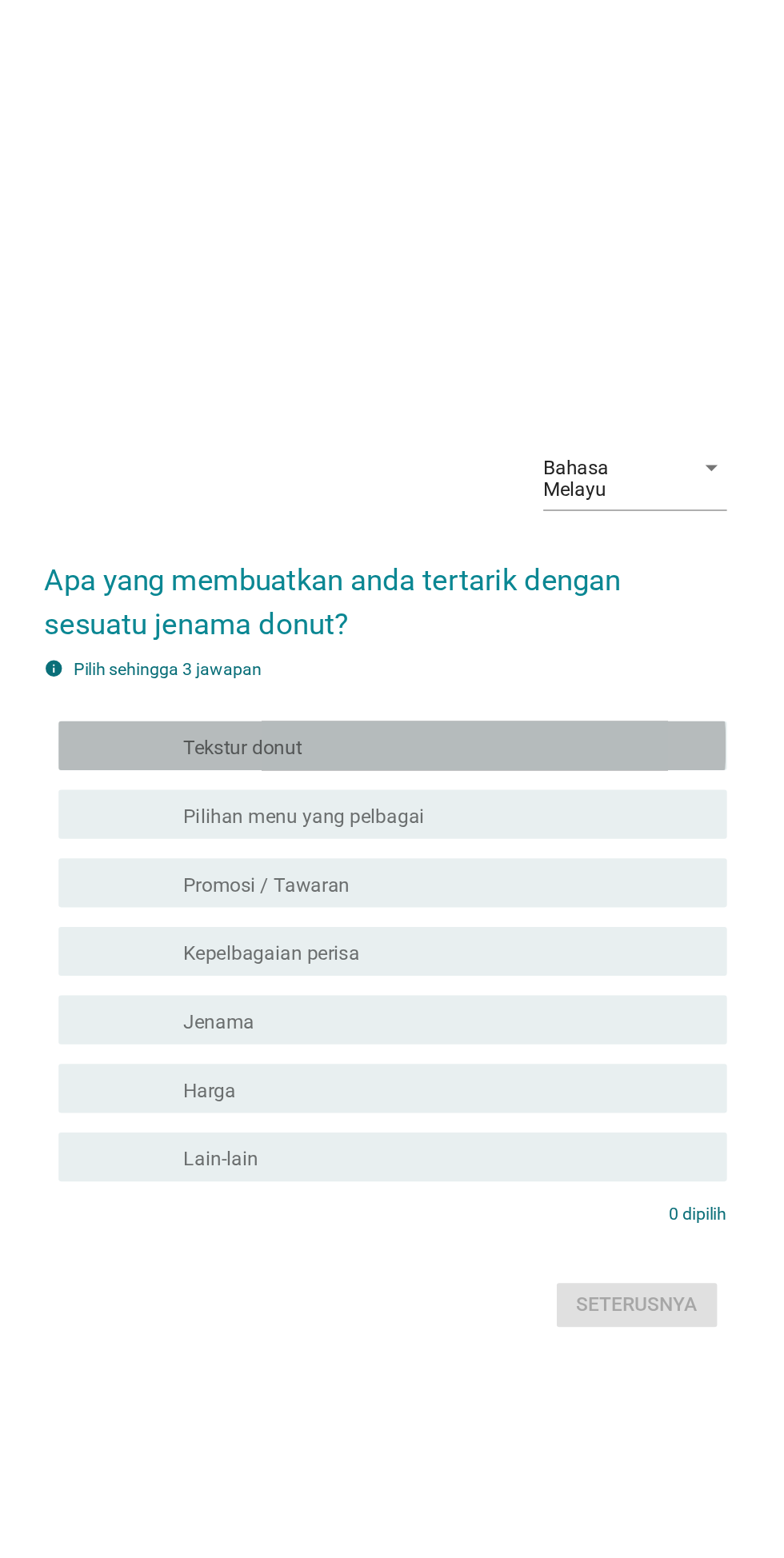
click at [206, 700] on font "semak" at bounding box center [239, 690] width 96 height 19
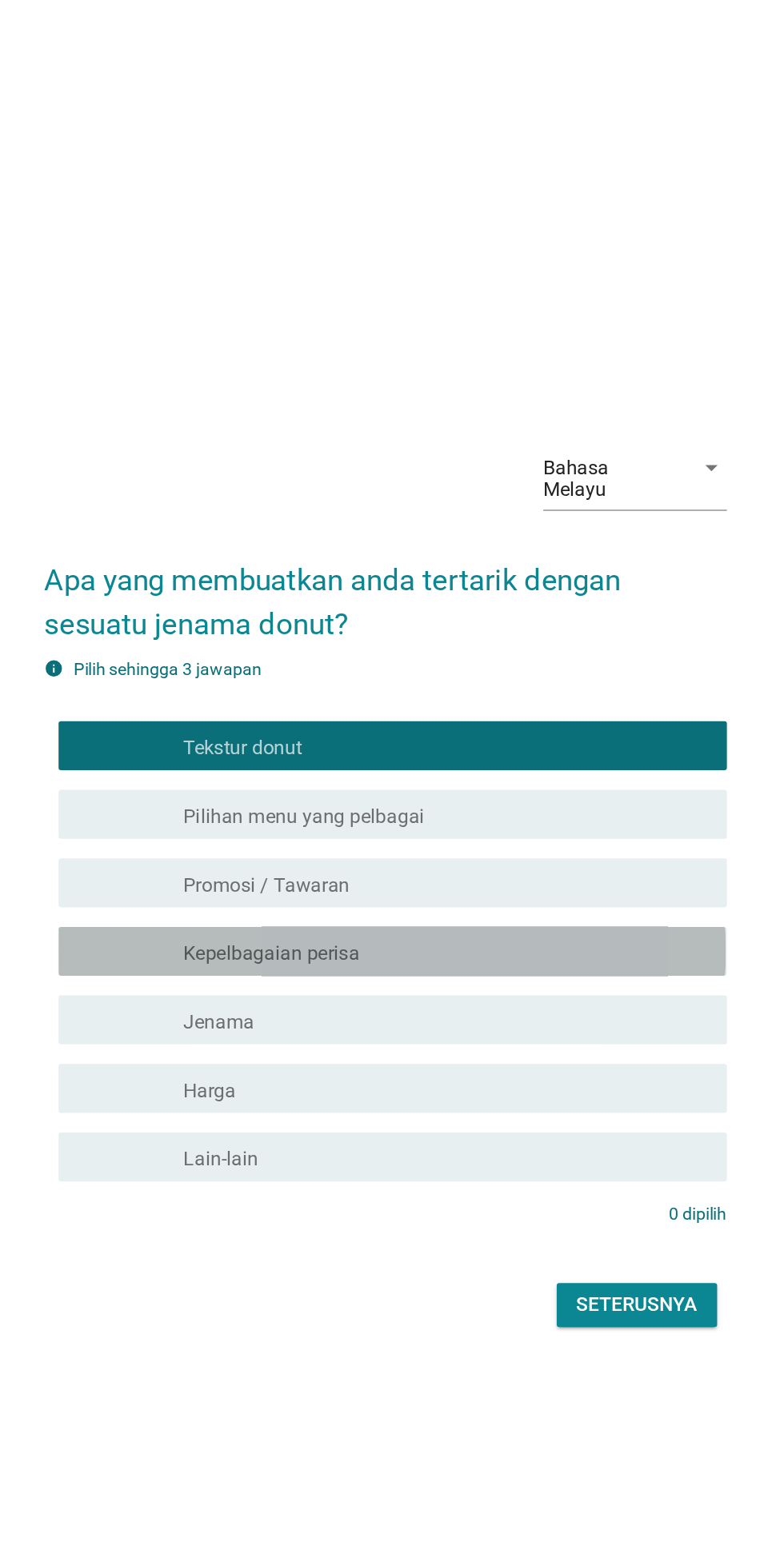
click at [205, 834] on font "semak" at bounding box center [239, 825] width 96 height 19
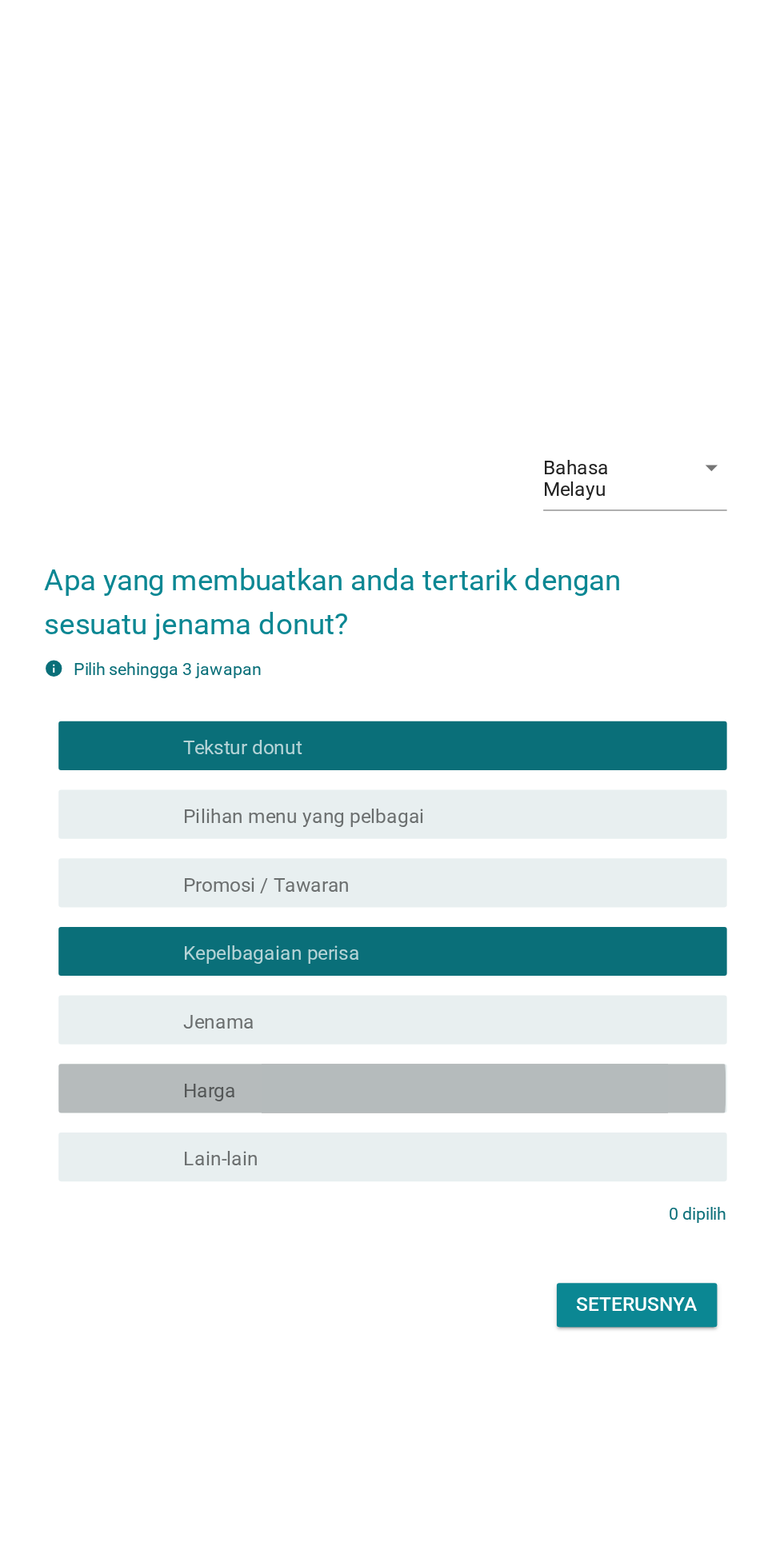
click at [204, 924] on font "semak" at bounding box center [239, 914] width 96 height 19
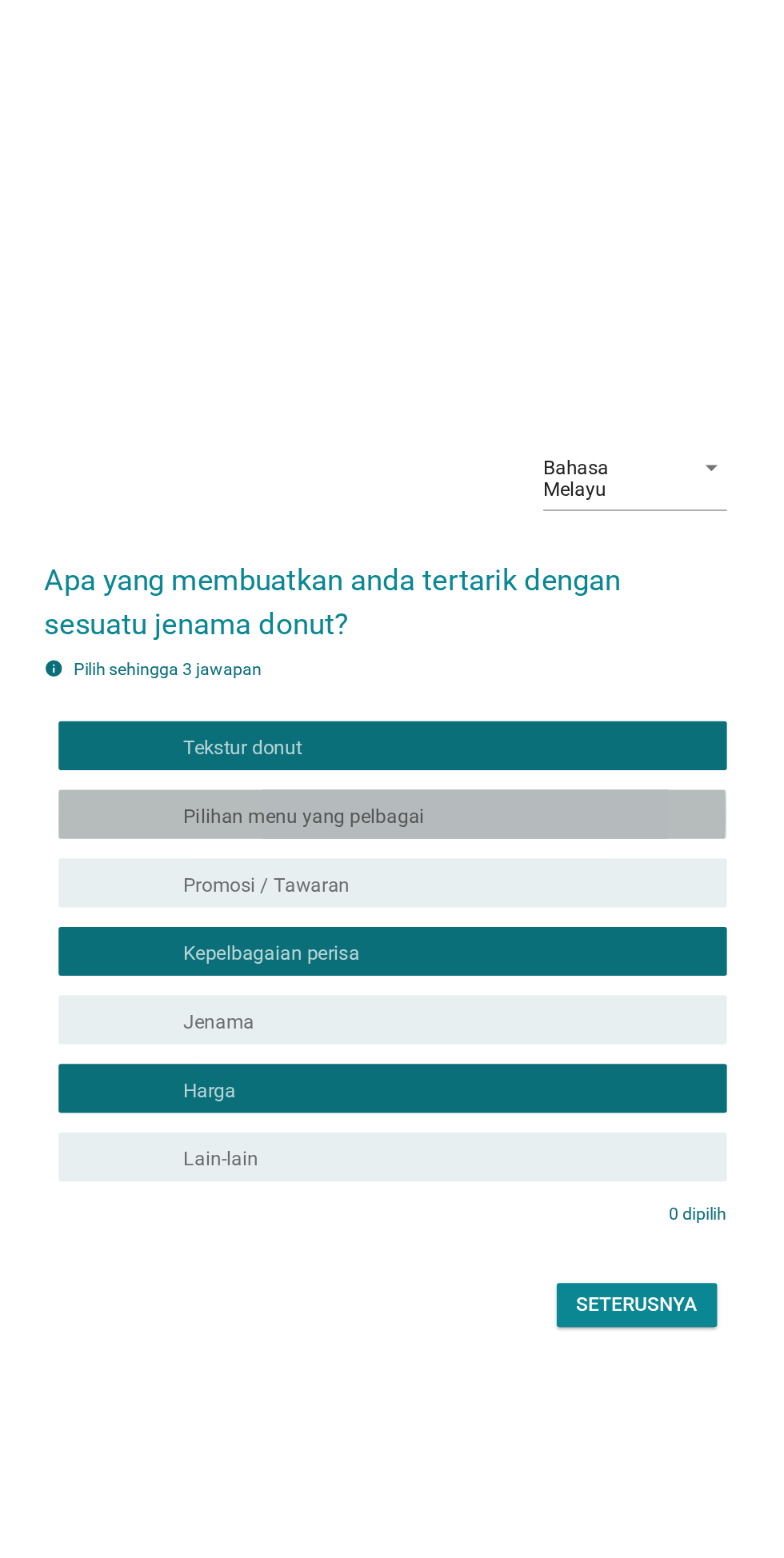
click at [193, 745] on font "semak" at bounding box center [239, 735] width 96 height 19
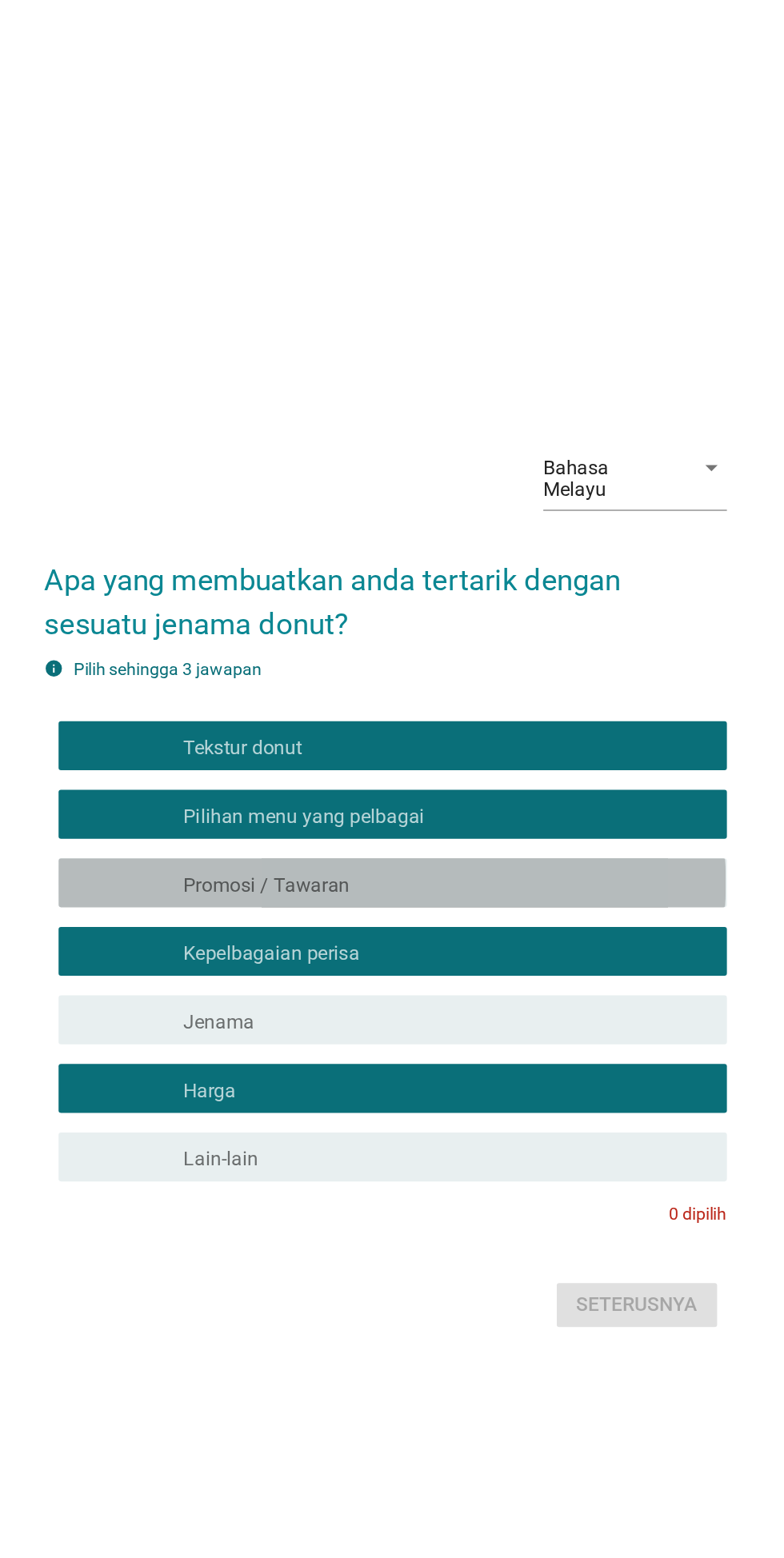
click at [194, 789] on font "semak" at bounding box center [239, 779] width 96 height 19
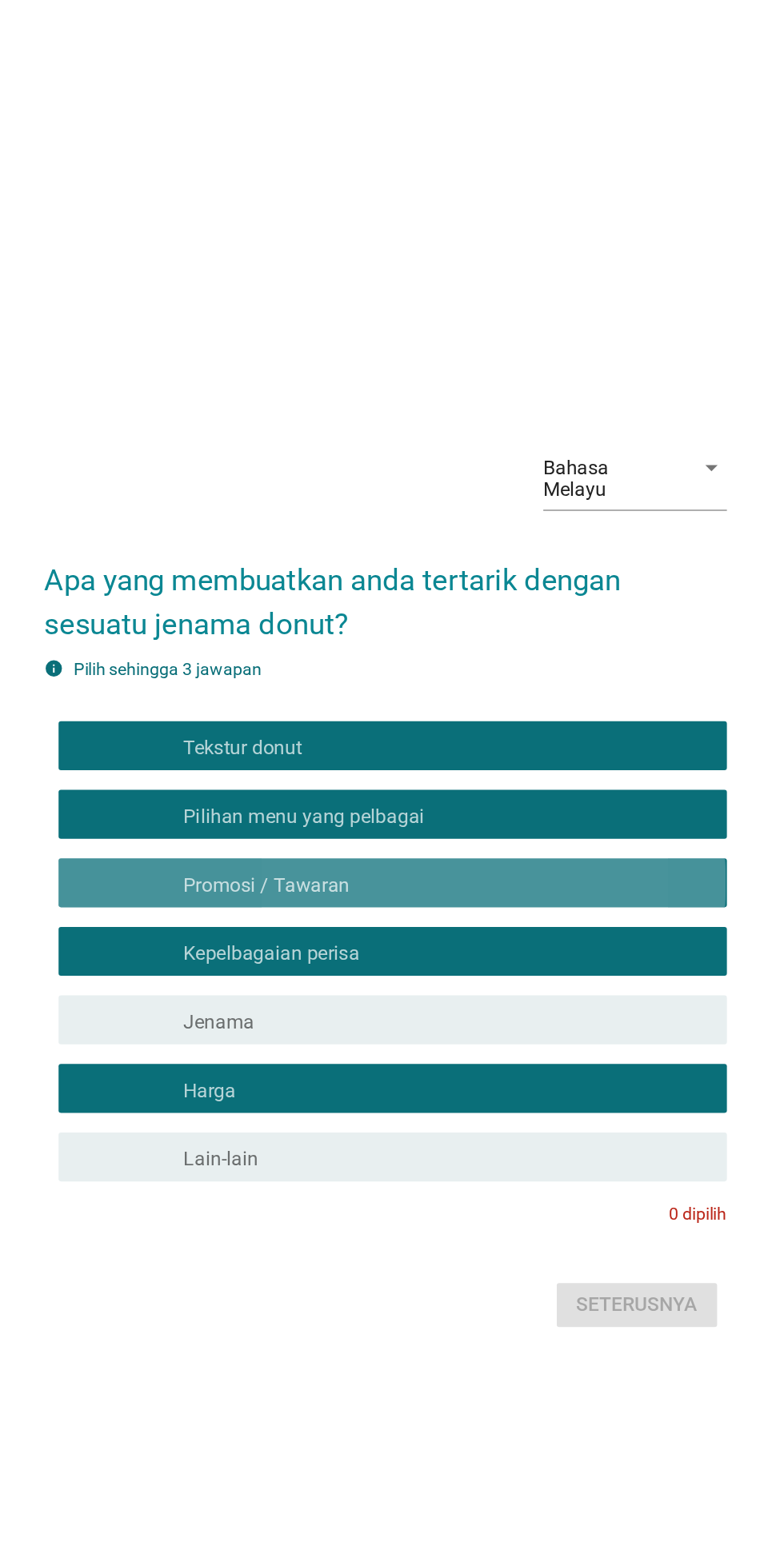
click at [208, 789] on font "semak" at bounding box center [239, 779] width 96 height 19
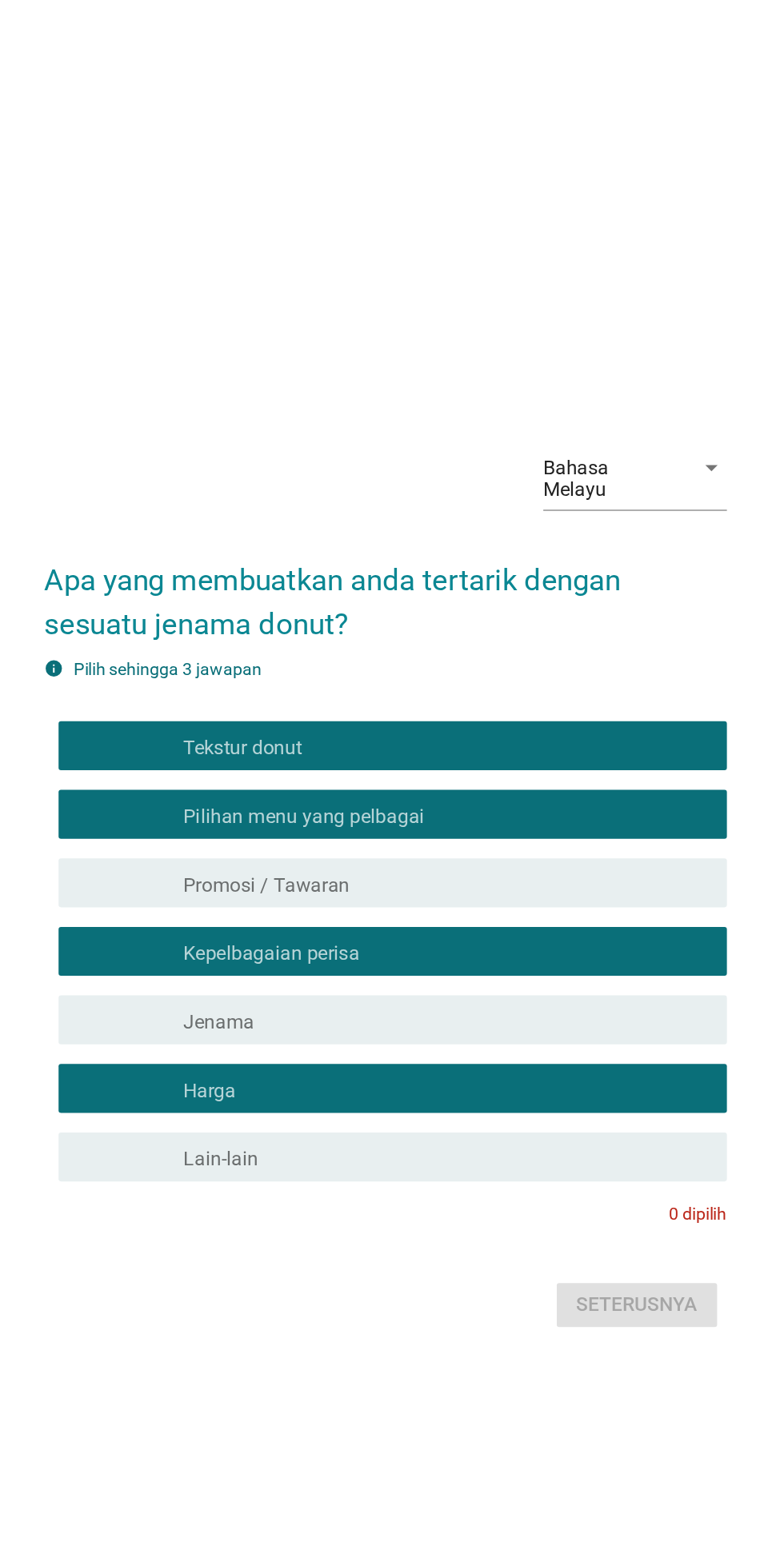
click at [571, 1075] on div "Seterusnya" at bounding box center [391, 1056] width 445 height 39
click at [210, 924] on font "semak" at bounding box center [239, 914] width 96 height 19
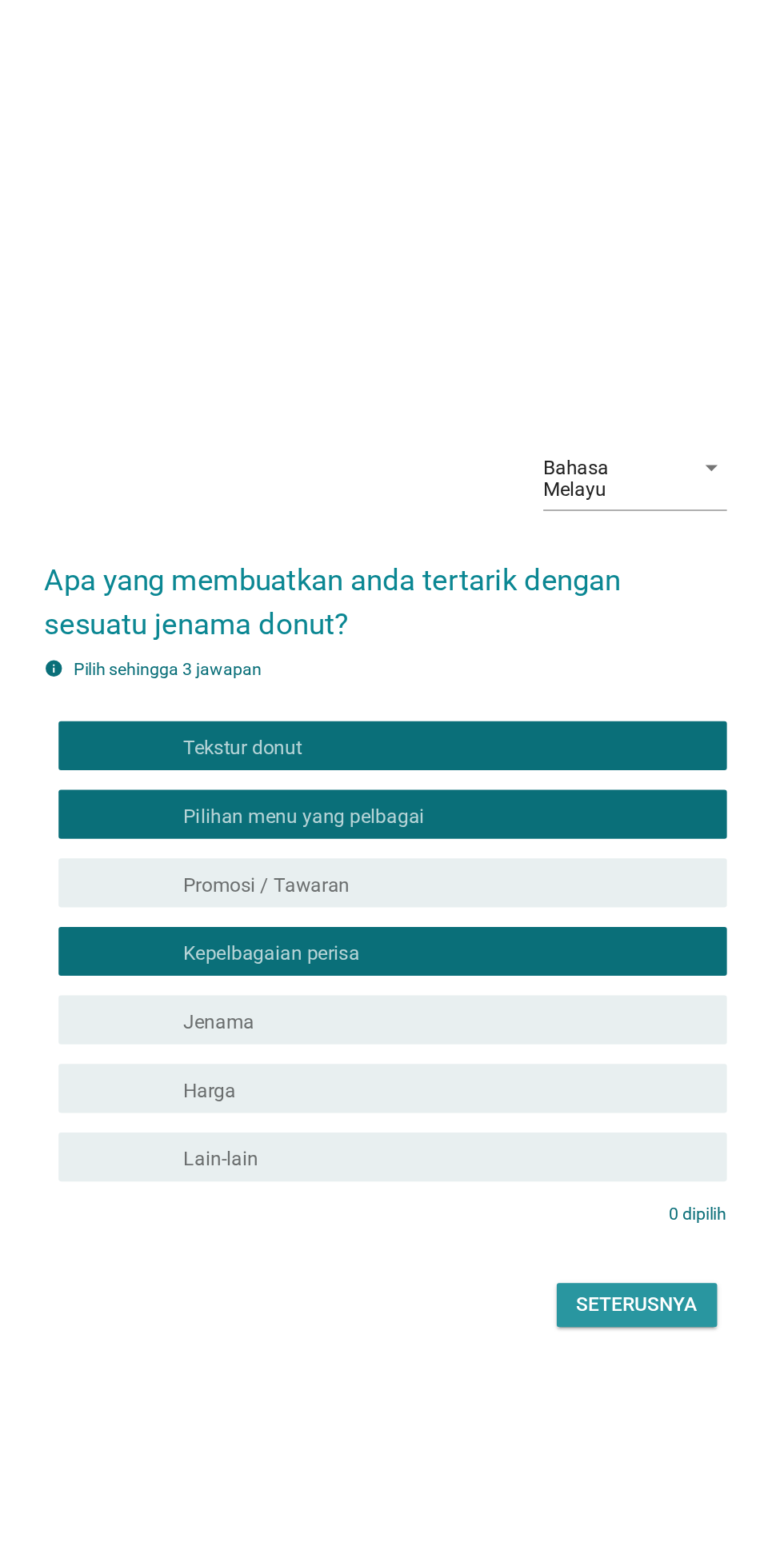
click at [566, 1066] on font "Seterusnya" at bounding box center [556, 1056] width 80 height 19
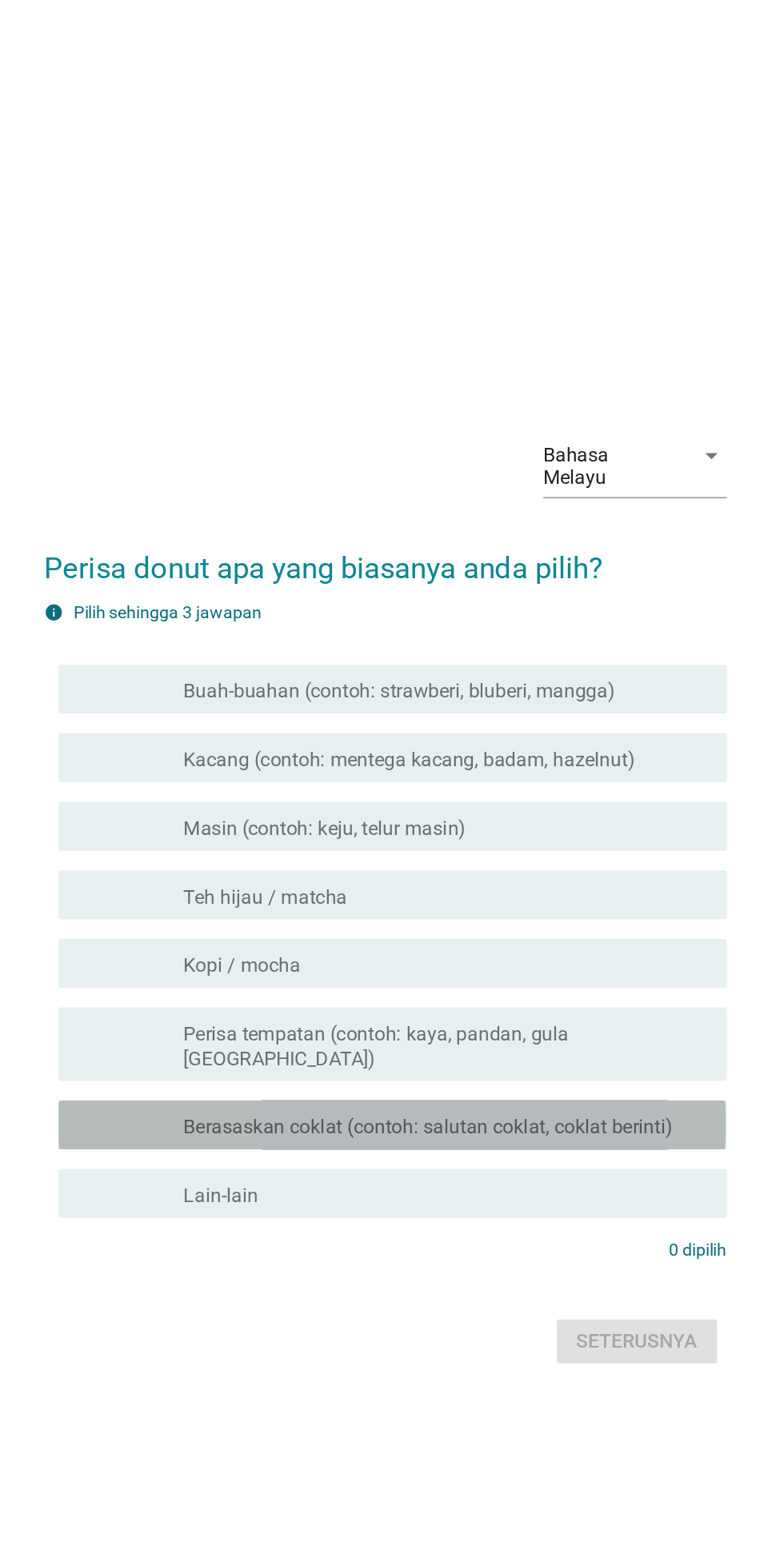
click at [198, 940] on font "semak" at bounding box center [239, 930] width 96 height 19
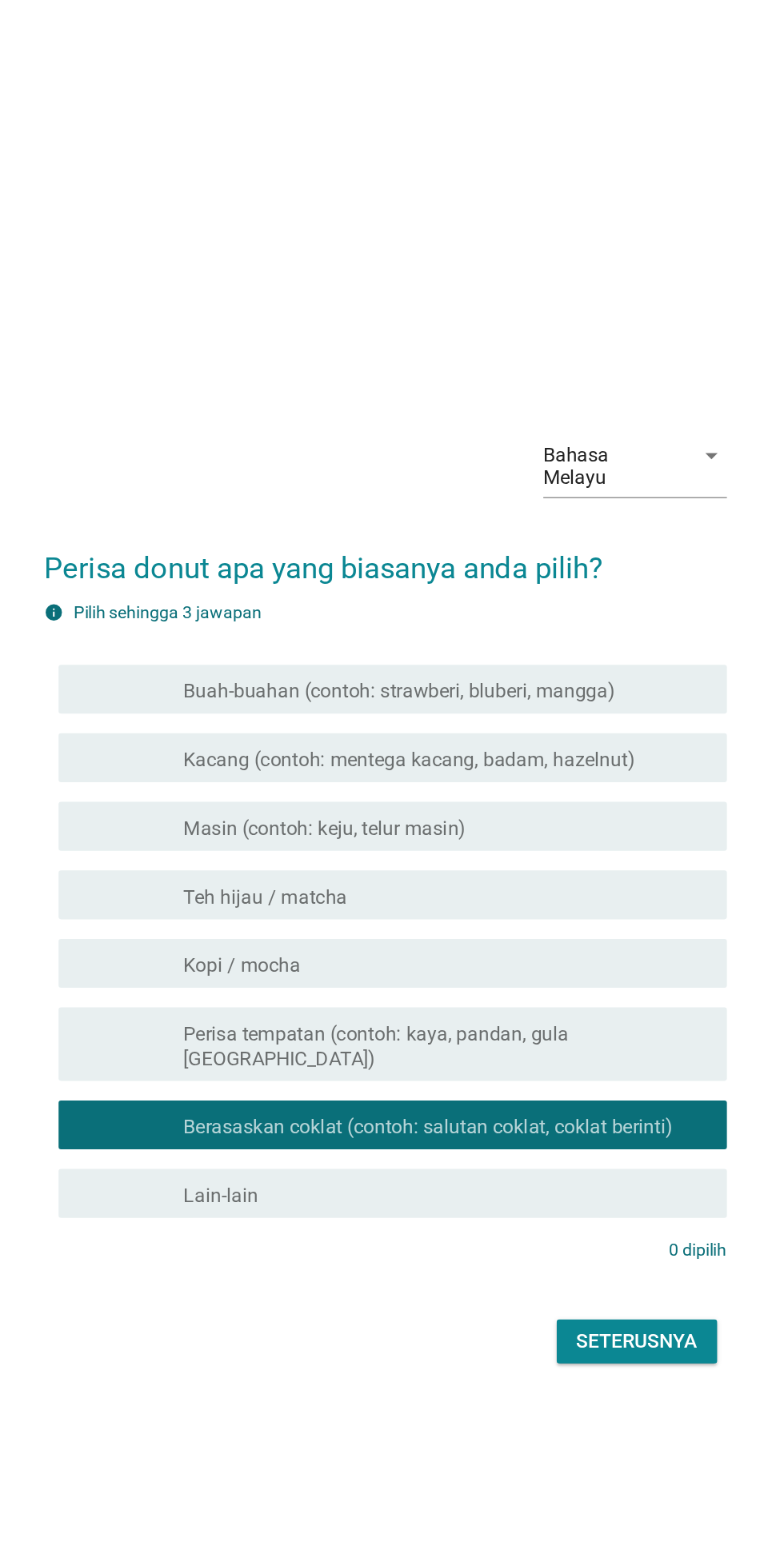
click at [211, 661] on div "semak kotak_kotak_garis_kosong Buah-buahan (contoh: strawberi, bluberi, mangga)" at bounding box center [396, 645] width 436 height 32
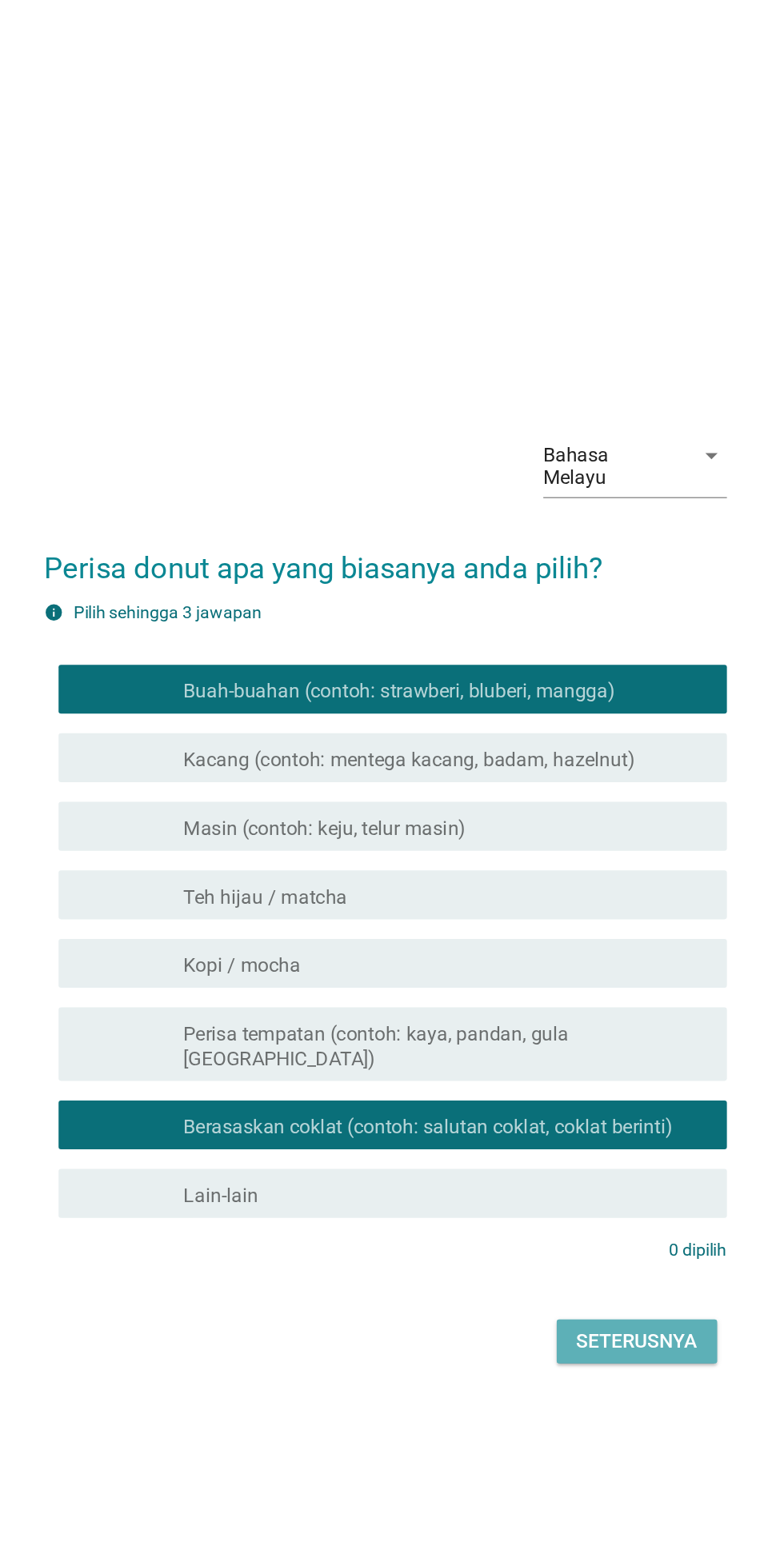
click at [569, 1086] on button "Seterusnya" at bounding box center [556, 1072] width 105 height 29
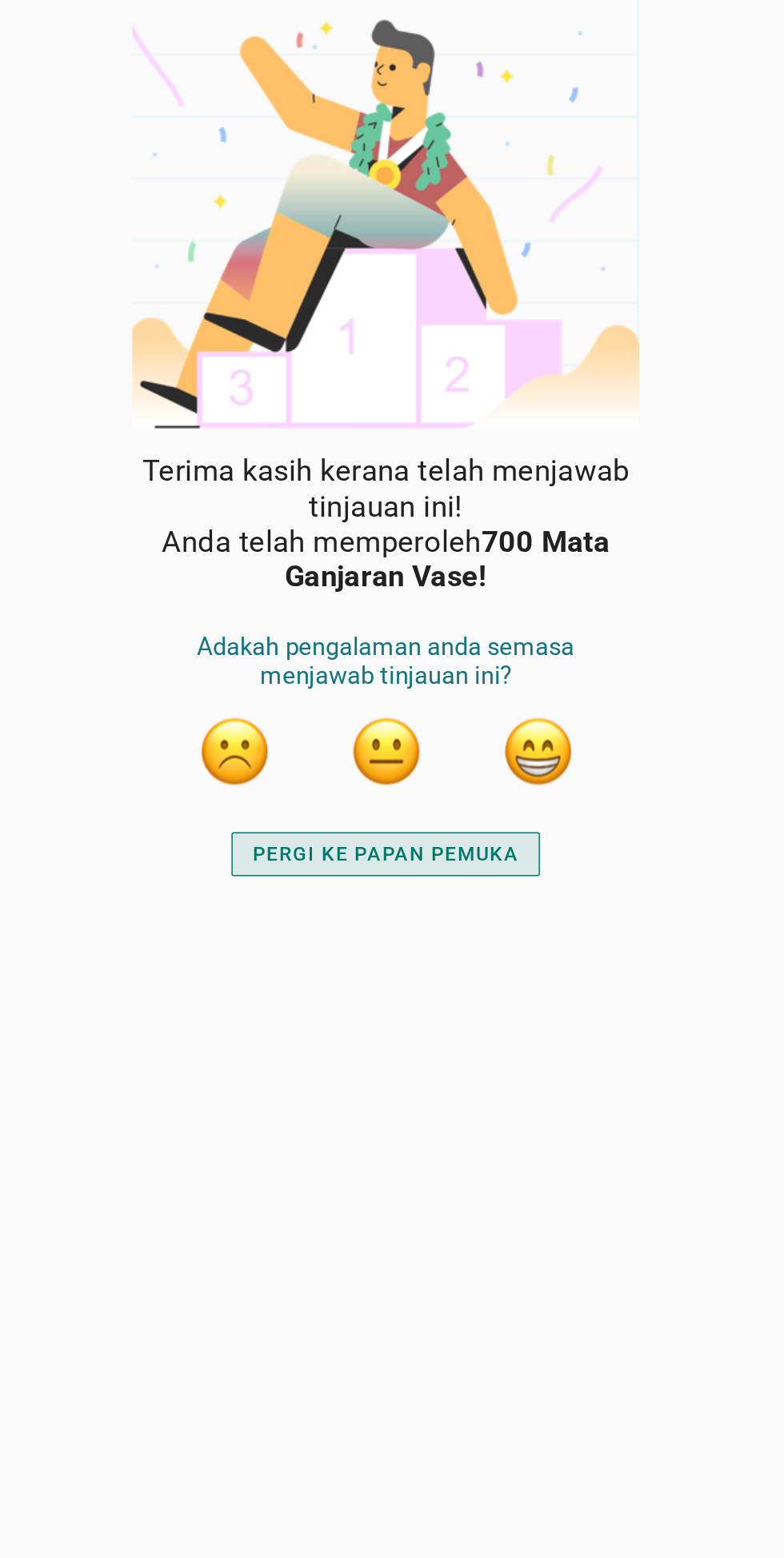
click at [328, 556] on font "PERGI KE PAPAN PEMUKA" at bounding box center [391, 558] width 174 height 16
